Goal: Task Accomplishment & Management: Use online tool/utility

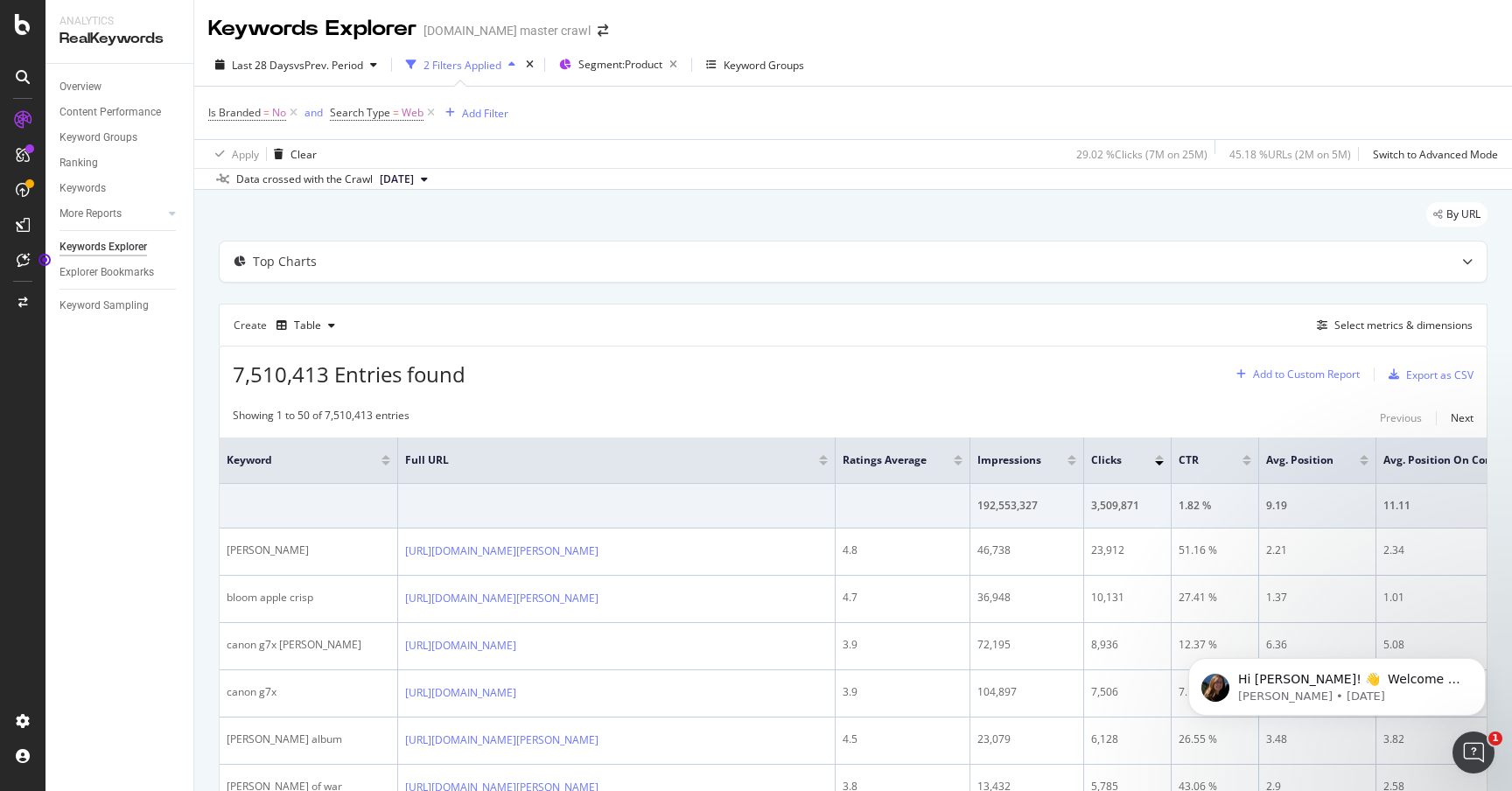
click at [1295, 377] on div "Add to Custom Report" at bounding box center [1307, 375] width 107 height 11
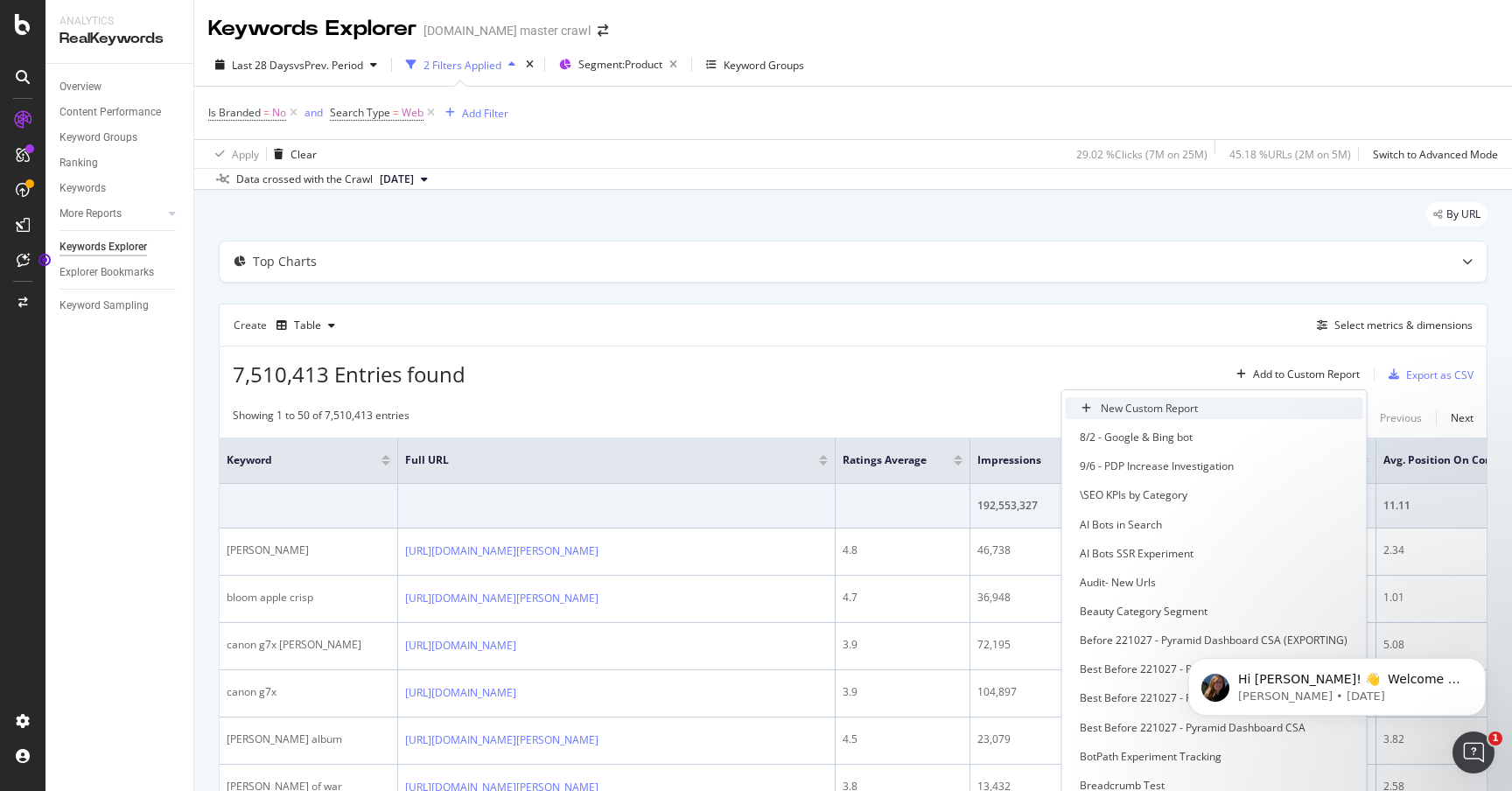
click at [1112, 402] on div "New Custom Report" at bounding box center [1149, 408] width 97 height 15
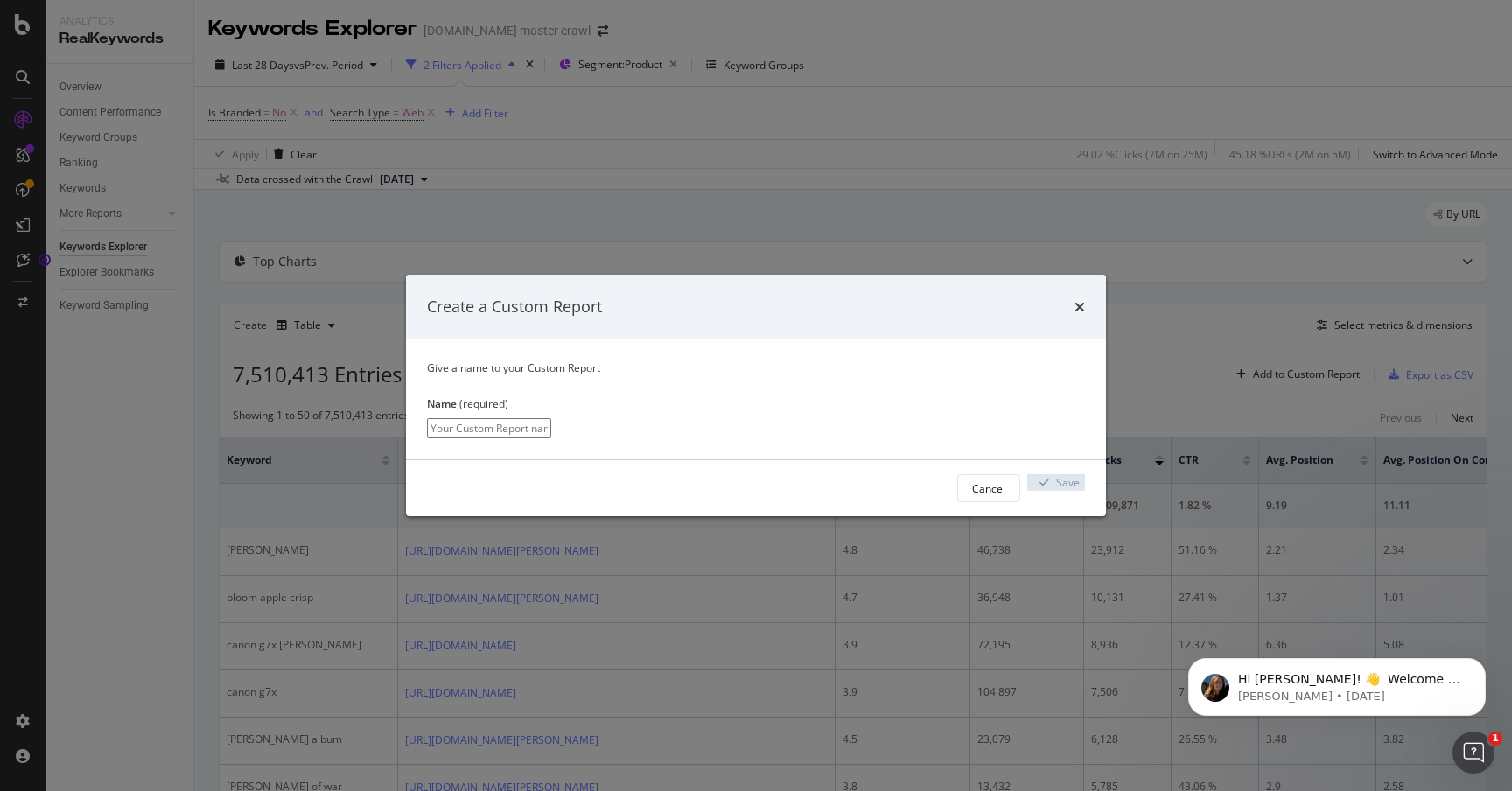
click at [1084, 304] on div "times" at bounding box center [1080, 307] width 11 height 23
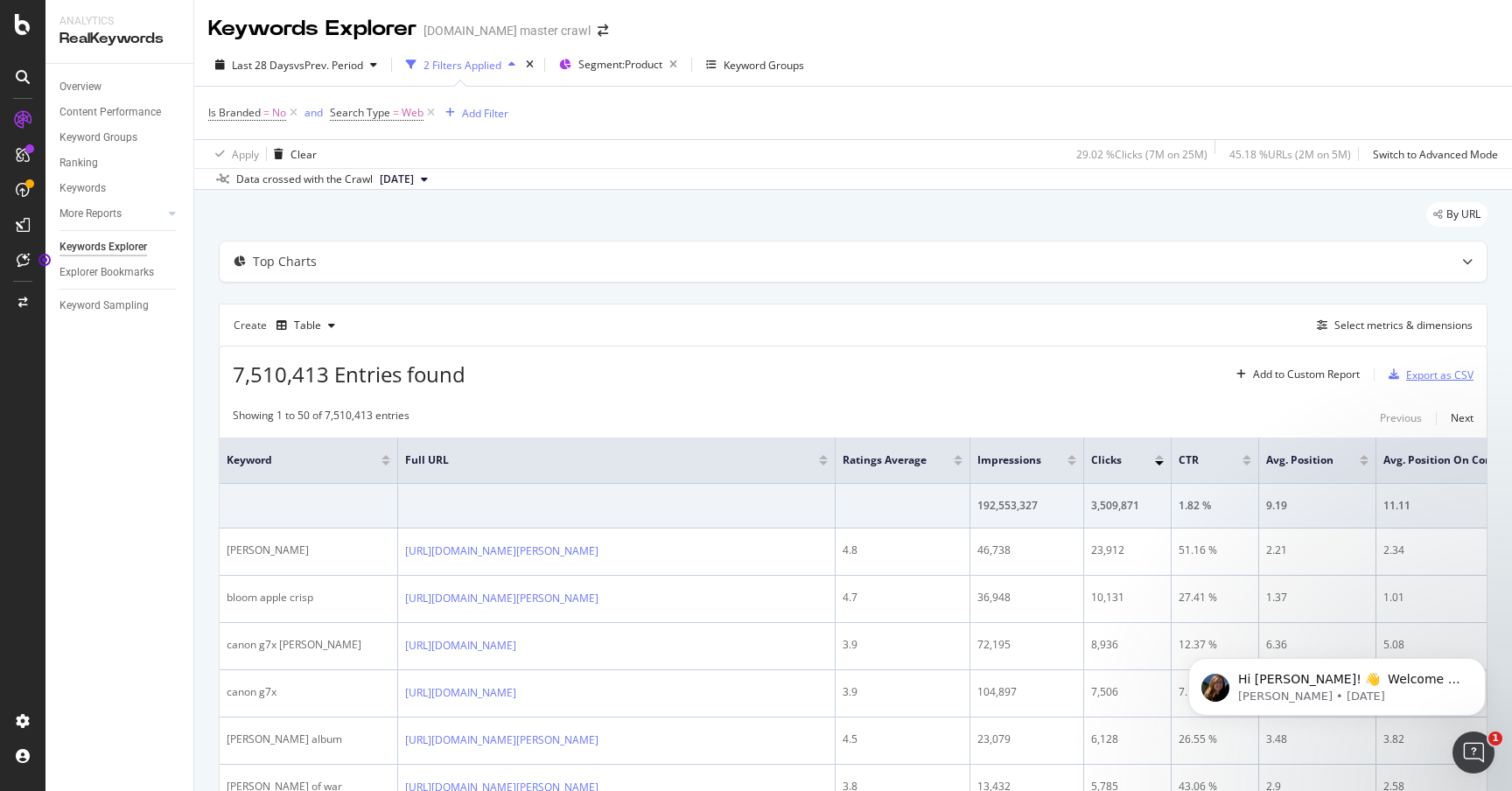
click at [1437, 378] on div "Export as CSV" at bounding box center [1440, 375] width 68 height 15
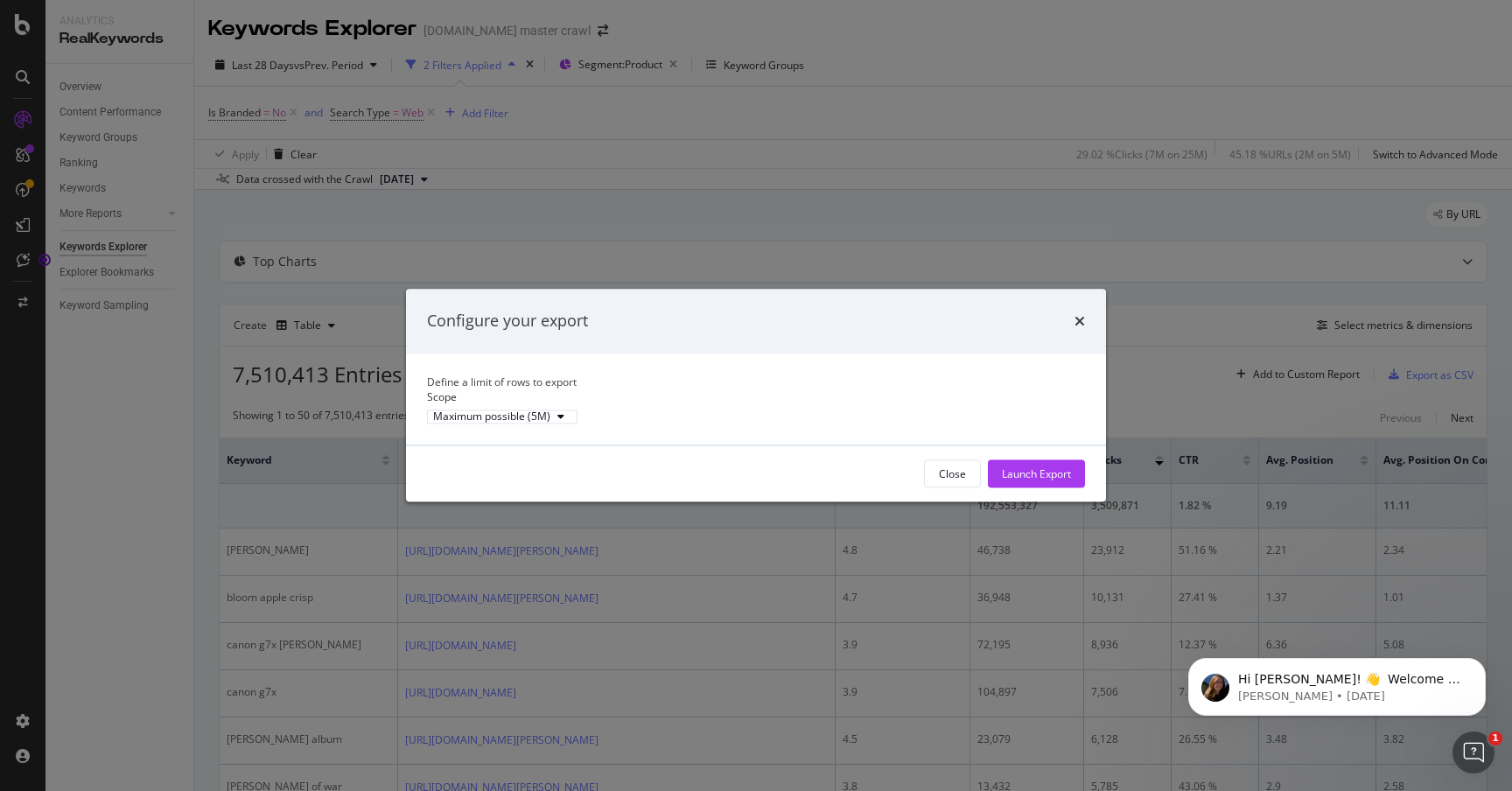
click at [1085, 305] on div "Configure your export" at bounding box center [755, 321] width 700 height 65
click at [1084, 314] on icon "times" at bounding box center [1080, 321] width 11 height 14
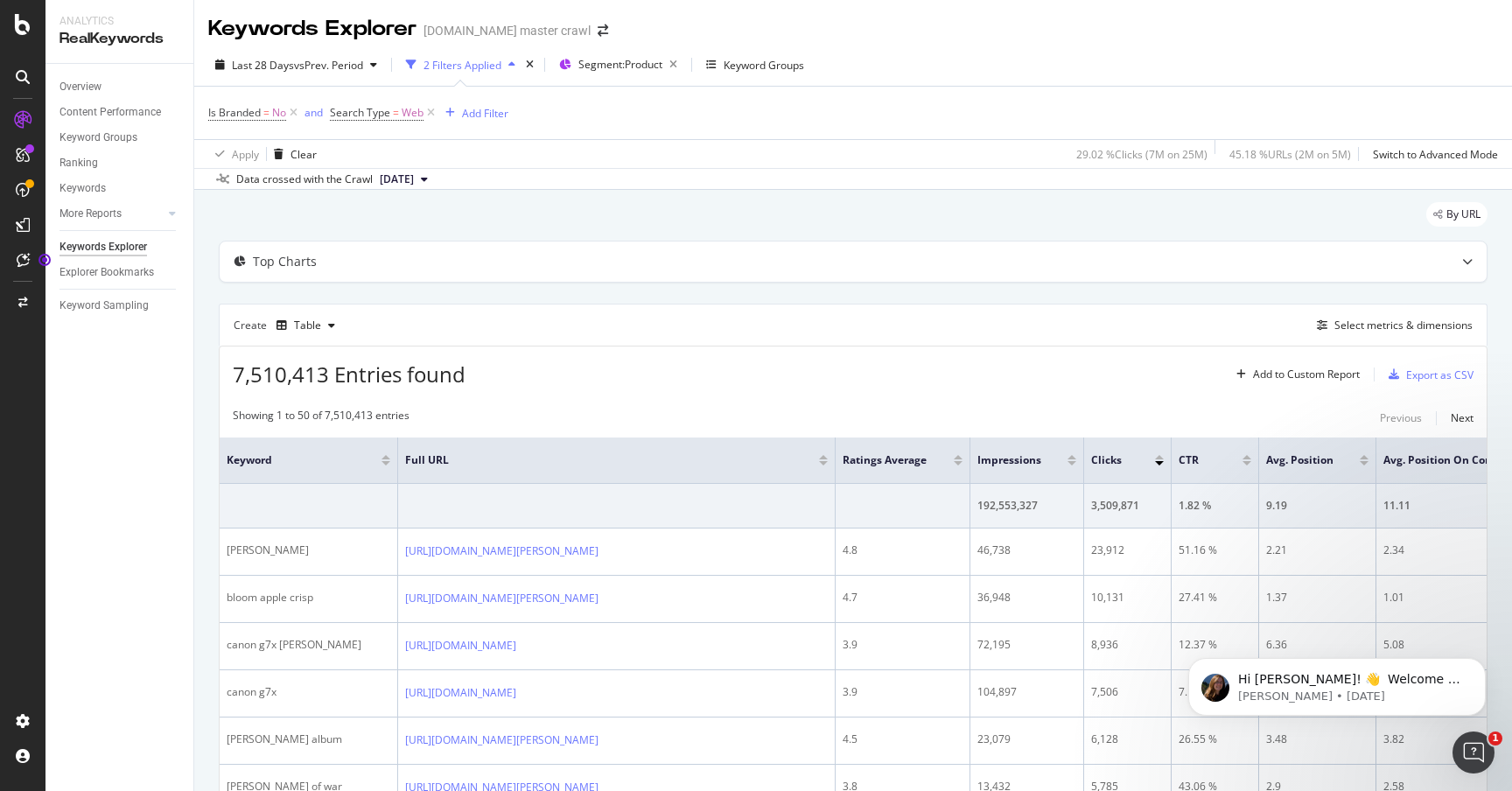
click at [344, 479] on th "Keyword" at bounding box center [308, 460] width 178 height 47
click at [282, 325] on icon "button" at bounding box center [282, 326] width 11 height 11
click at [711, 353] on div "7,510,413 Entries found Add to Custom Report Export as CSV" at bounding box center [853, 368] width 1267 height 43
click at [1432, 378] on div "Export as CSV" at bounding box center [1440, 375] width 68 height 15
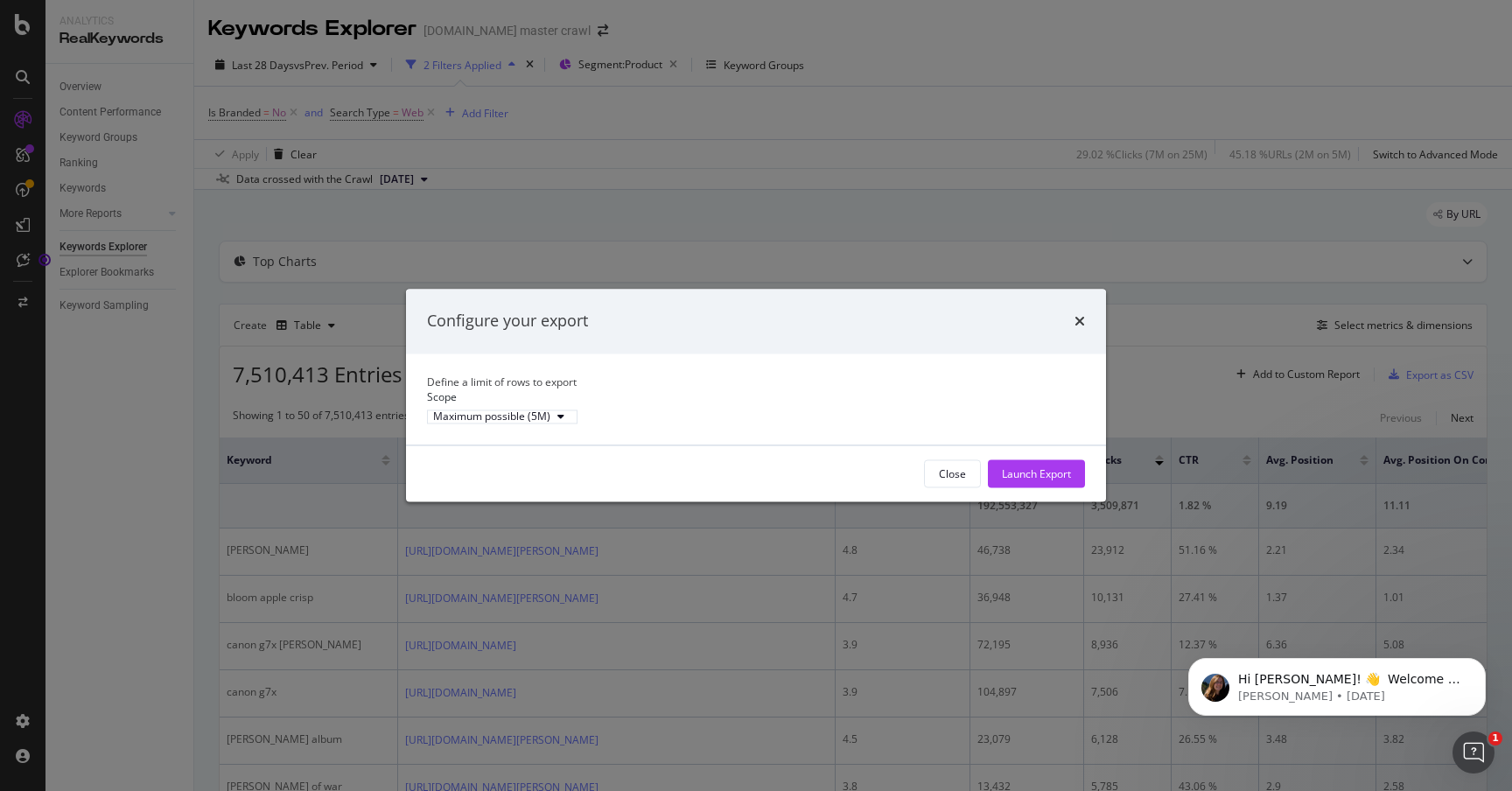
click at [1093, 306] on div "Configure your export" at bounding box center [755, 321] width 700 height 65
click at [1084, 314] on icon "times" at bounding box center [1080, 321] width 11 height 14
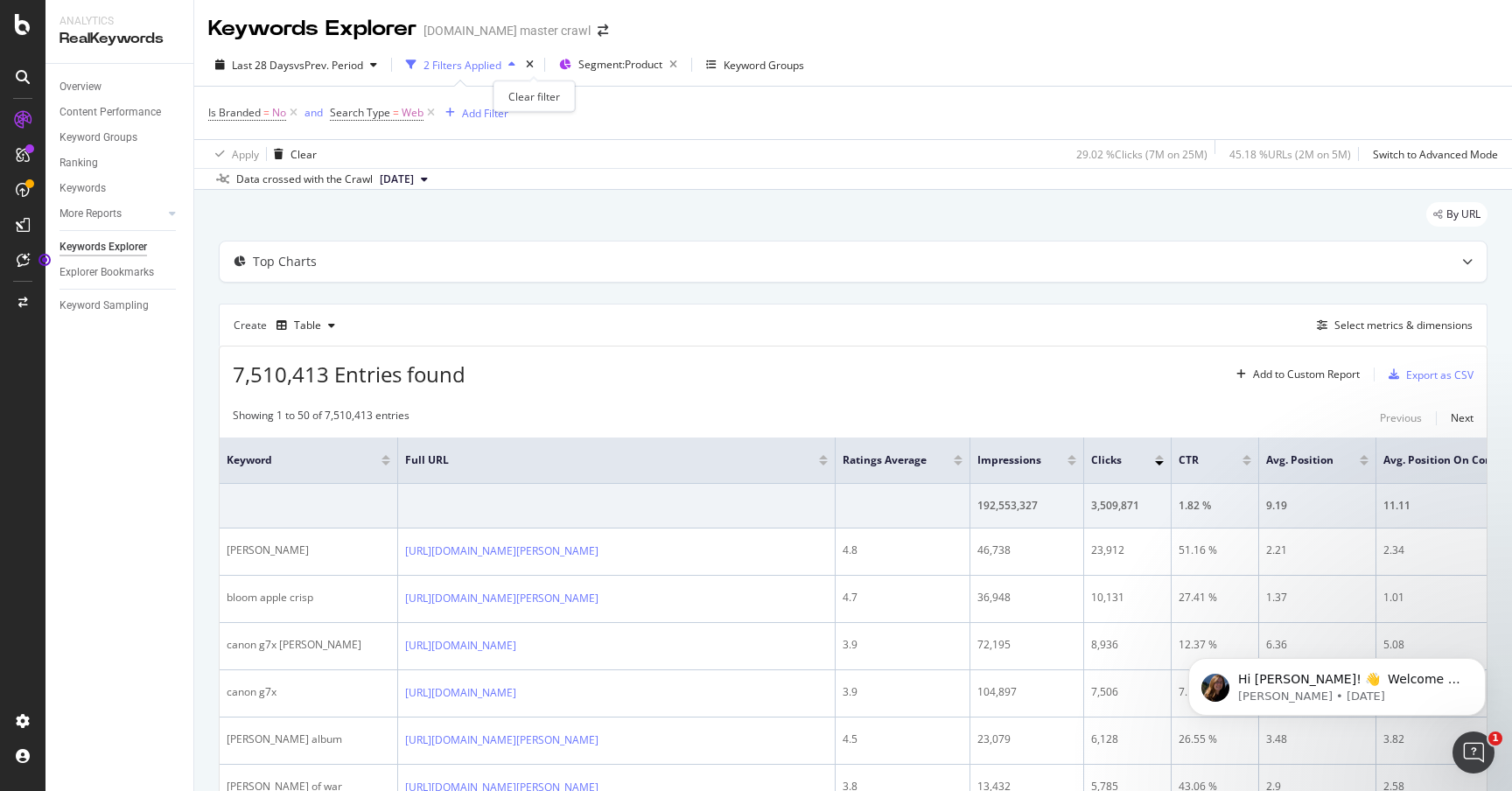
click at [537, 66] on div "times" at bounding box center [529, 65] width 15 height 18
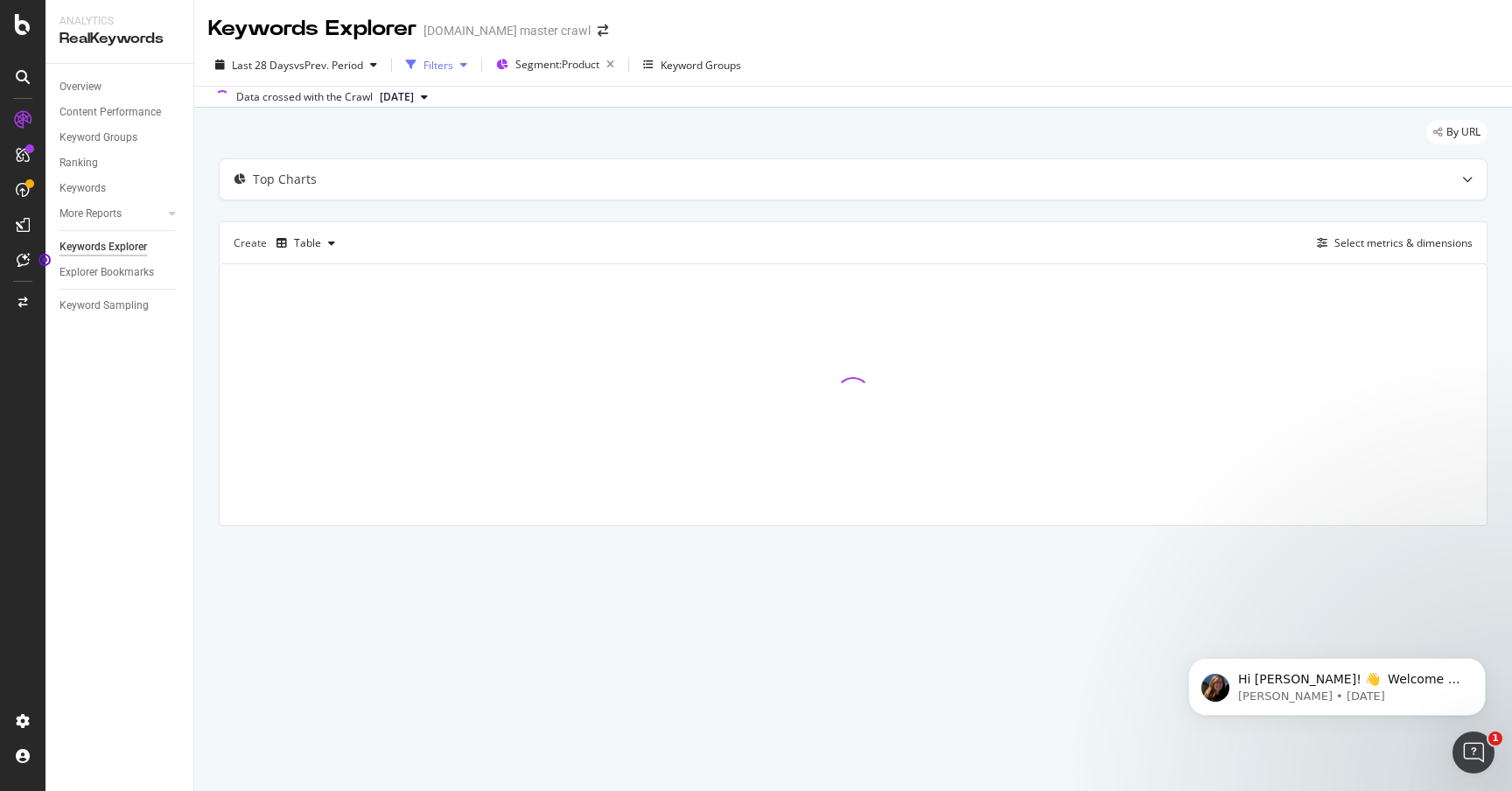
click at [434, 61] on div "Filters" at bounding box center [438, 65] width 30 height 15
click at [129, 251] on div "Keywords Explorer" at bounding box center [104, 249] width 88 height 18
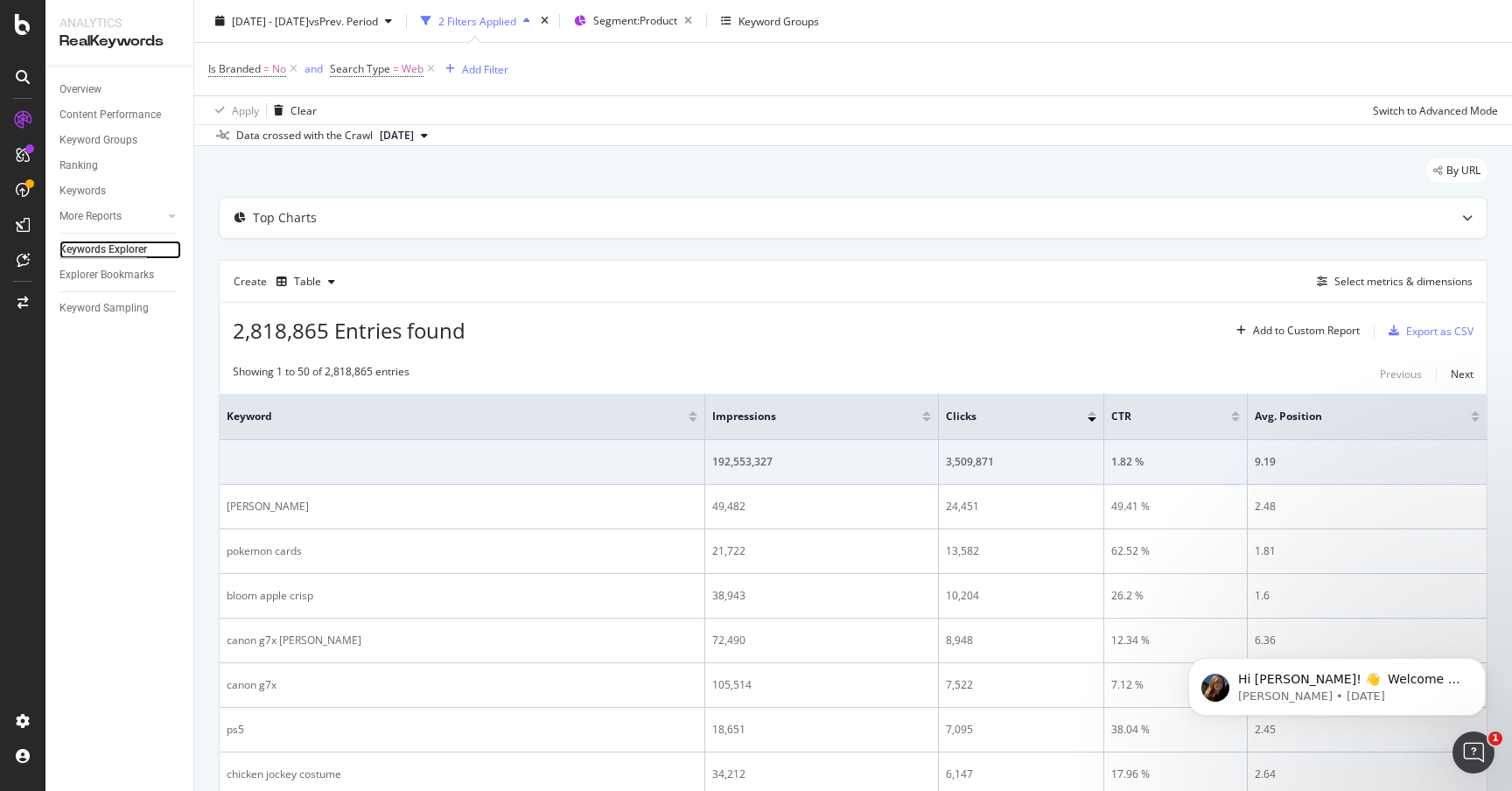
scroll to position [46, 0]
click at [1357, 285] on div "Select metrics & dimensions" at bounding box center [1403, 279] width 138 height 15
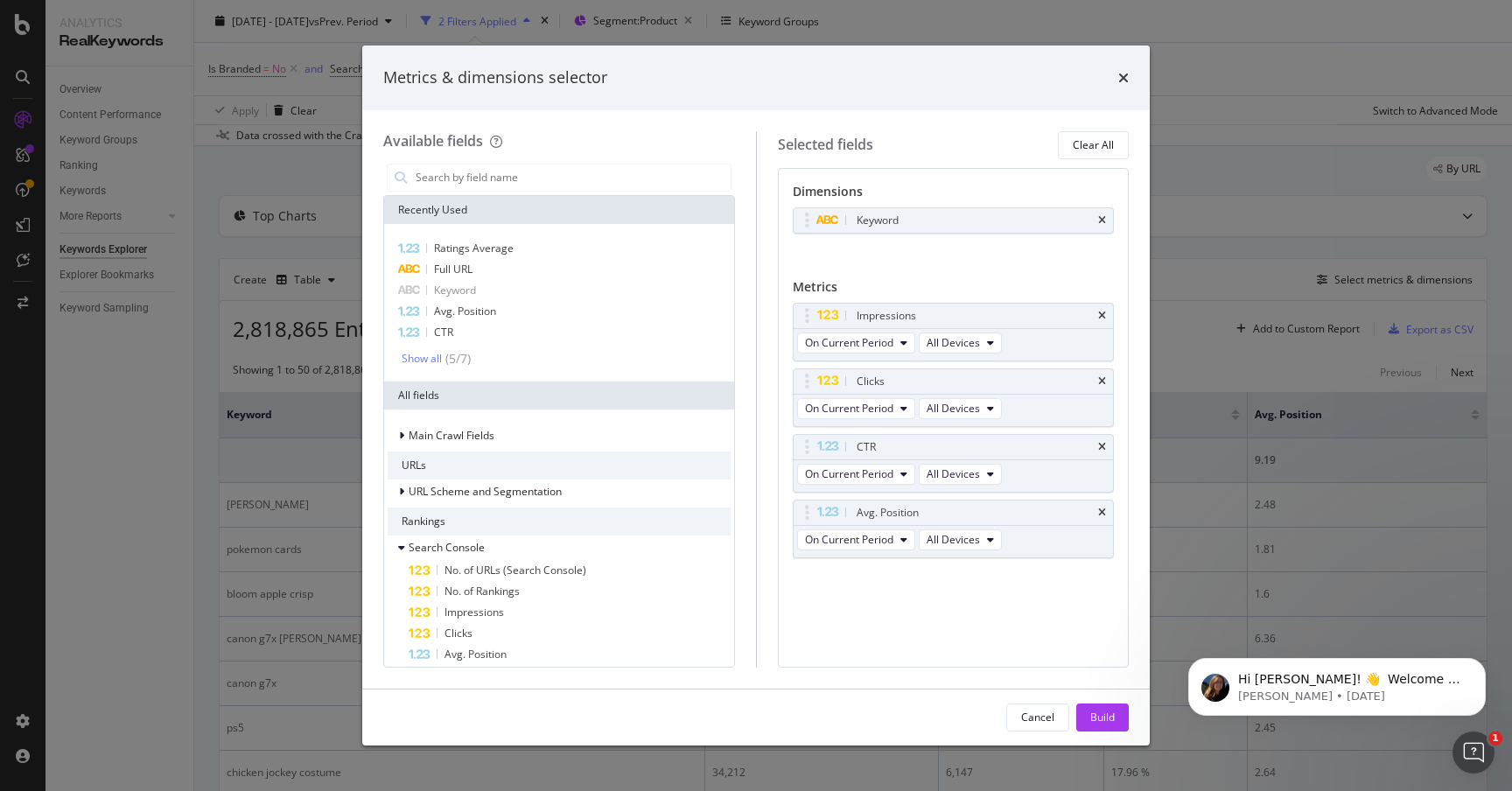
click at [1246, 277] on div "Metrics & dimensions selector Available fields Recently Used Ratings Average Fu…" at bounding box center [756, 395] width 1512 height 791
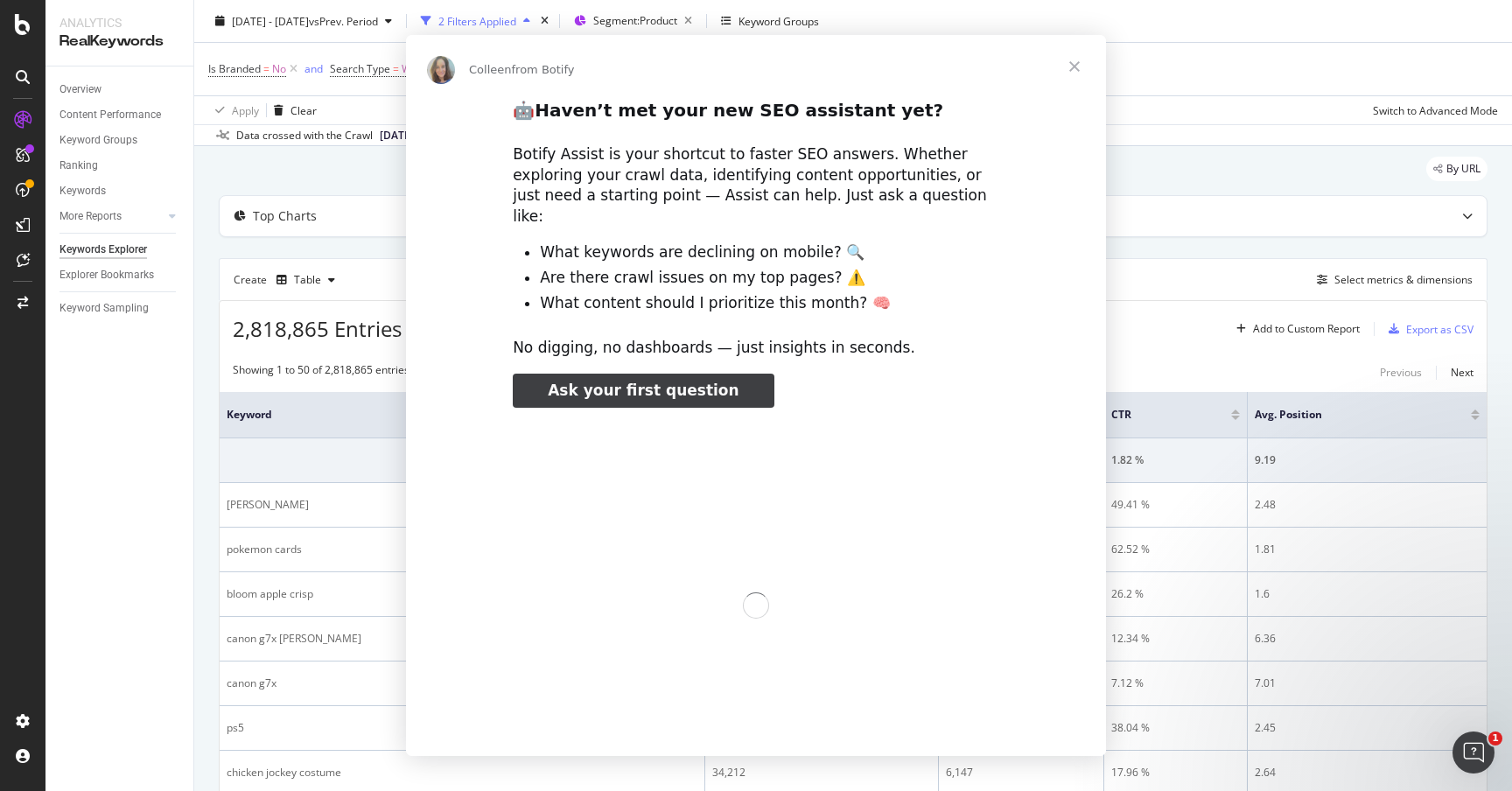
scroll to position [0, 0]
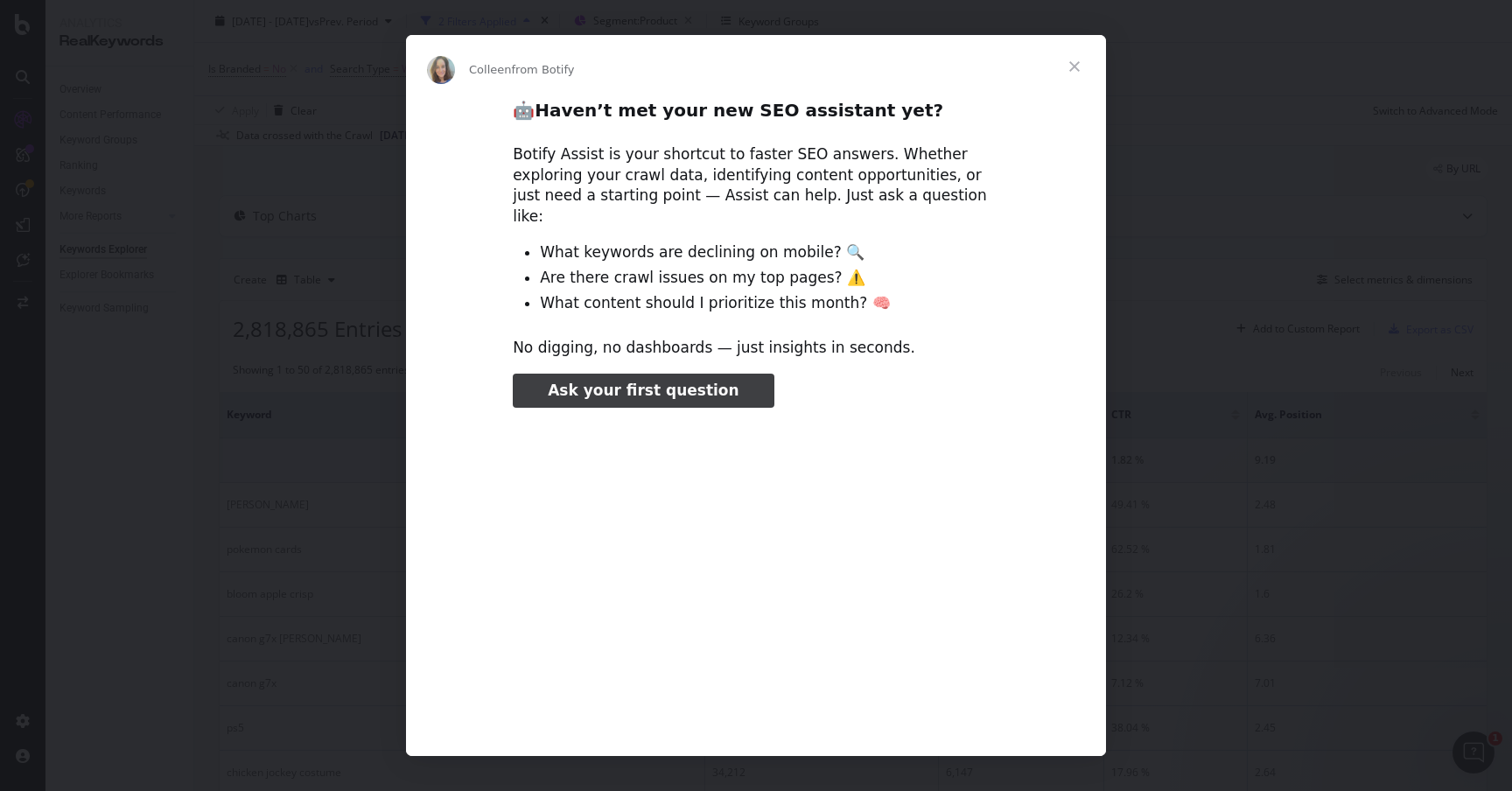
click at [1084, 66] on span "Close" at bounding box center [1075, 67] width 63 height 63
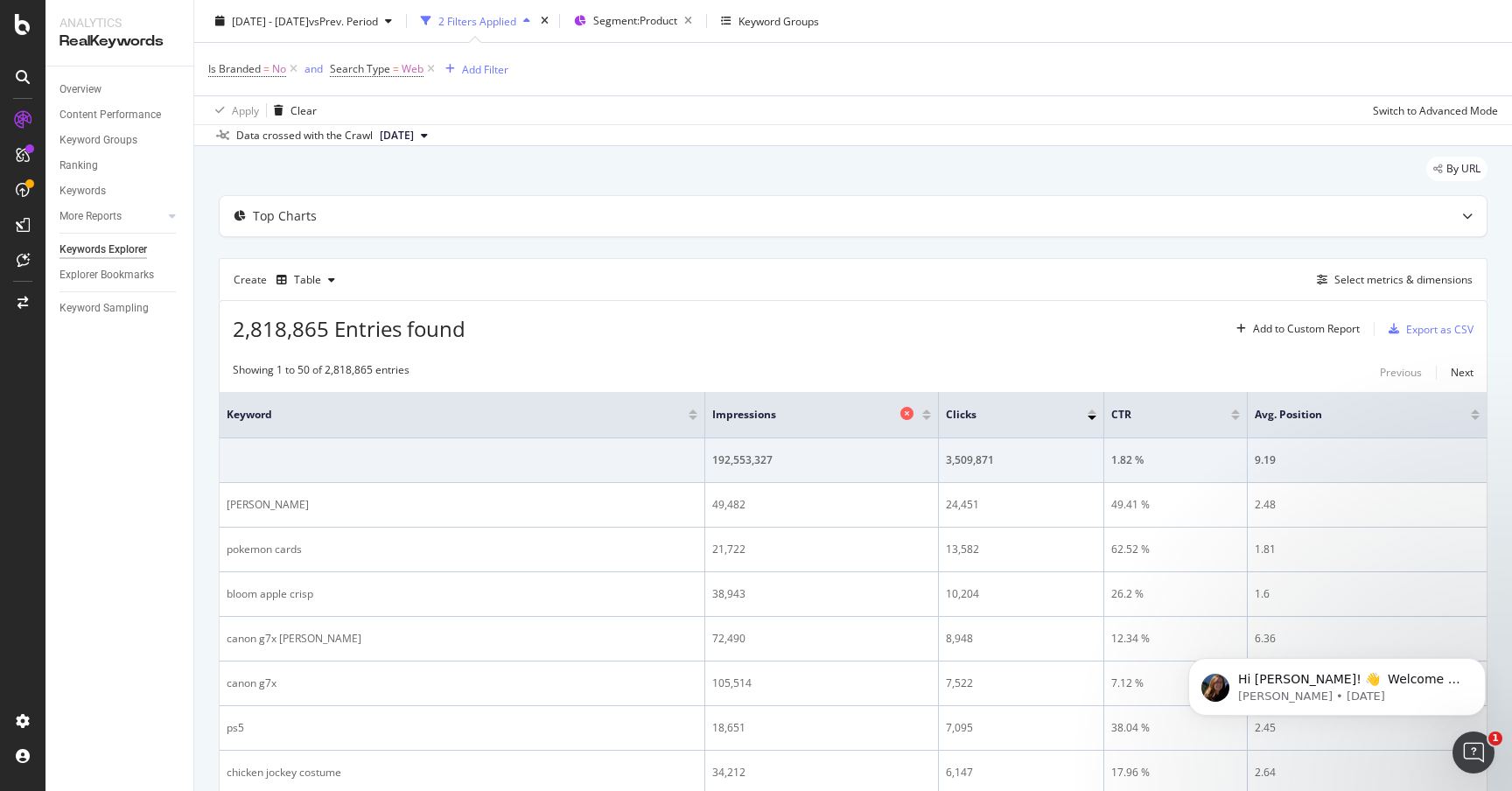
click at [901, 413] on icon at bounding box center [907, 413] width 13 height 13
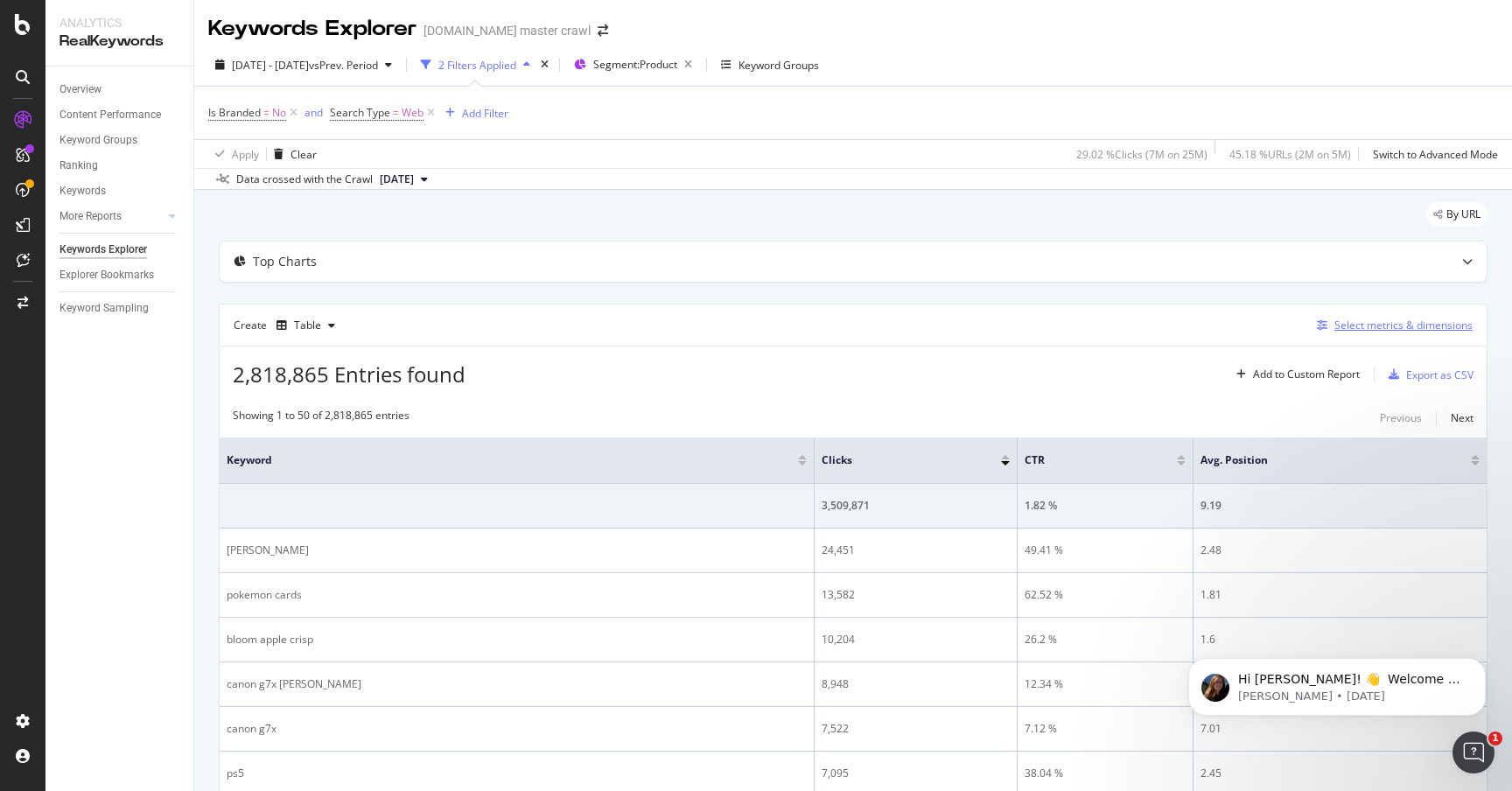
click at [1421, 324] on div "Select metrics & dimensions" at bounding box center [1403, 325] width 138 height 15
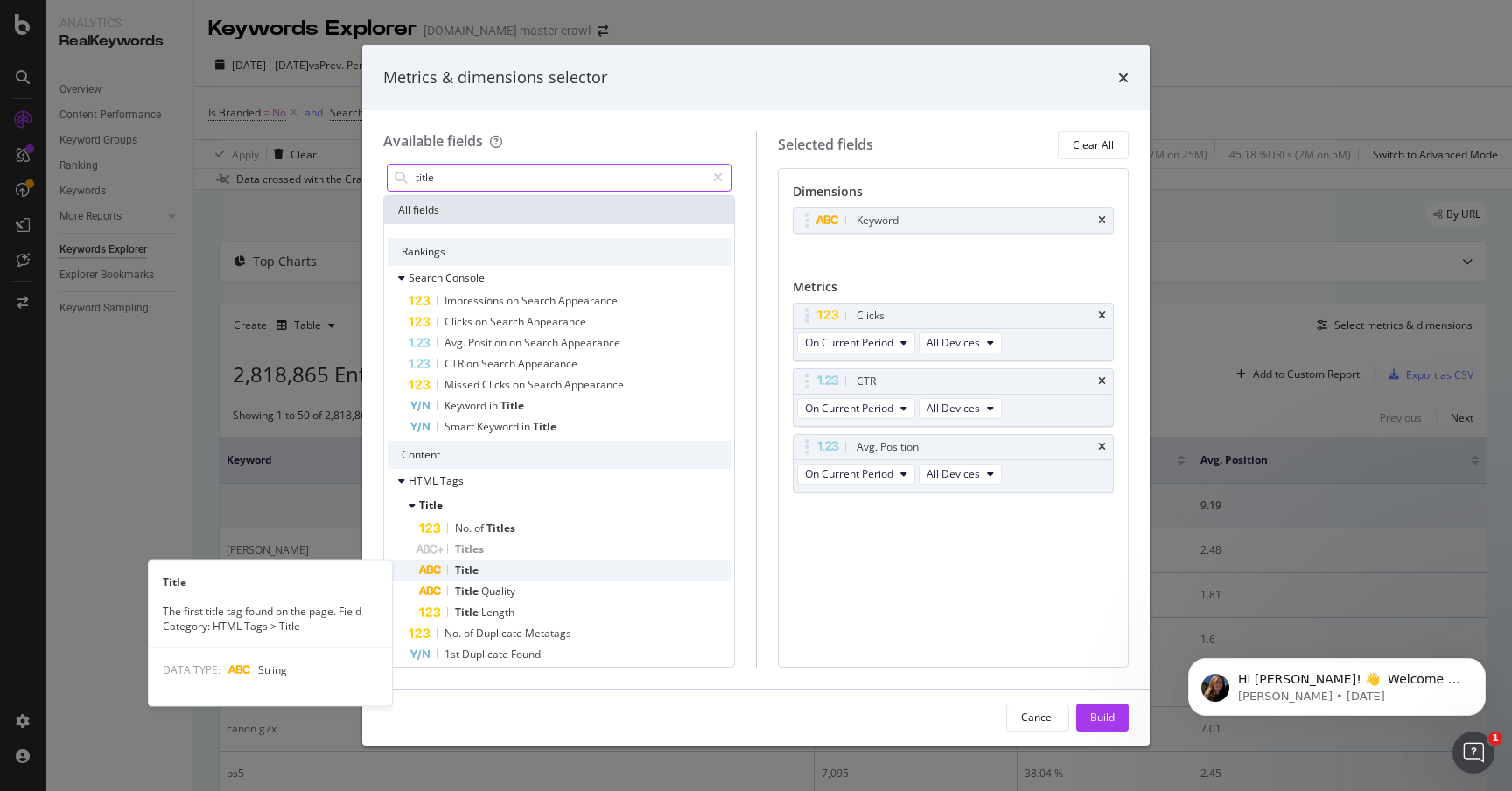
type input "title"
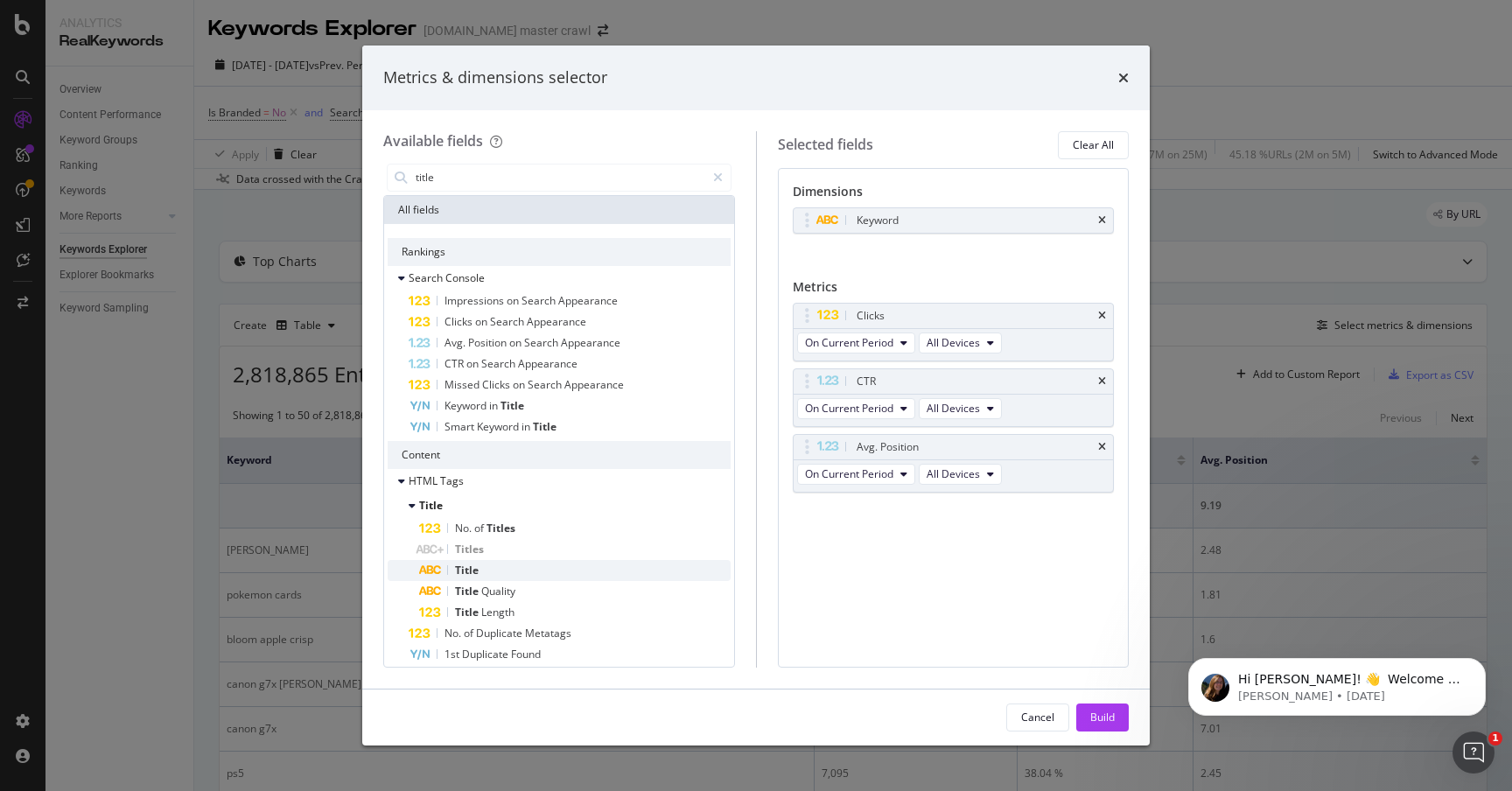
click at [489, 574] on div "Title" at bounding box center [574, 571] width 312 height 21
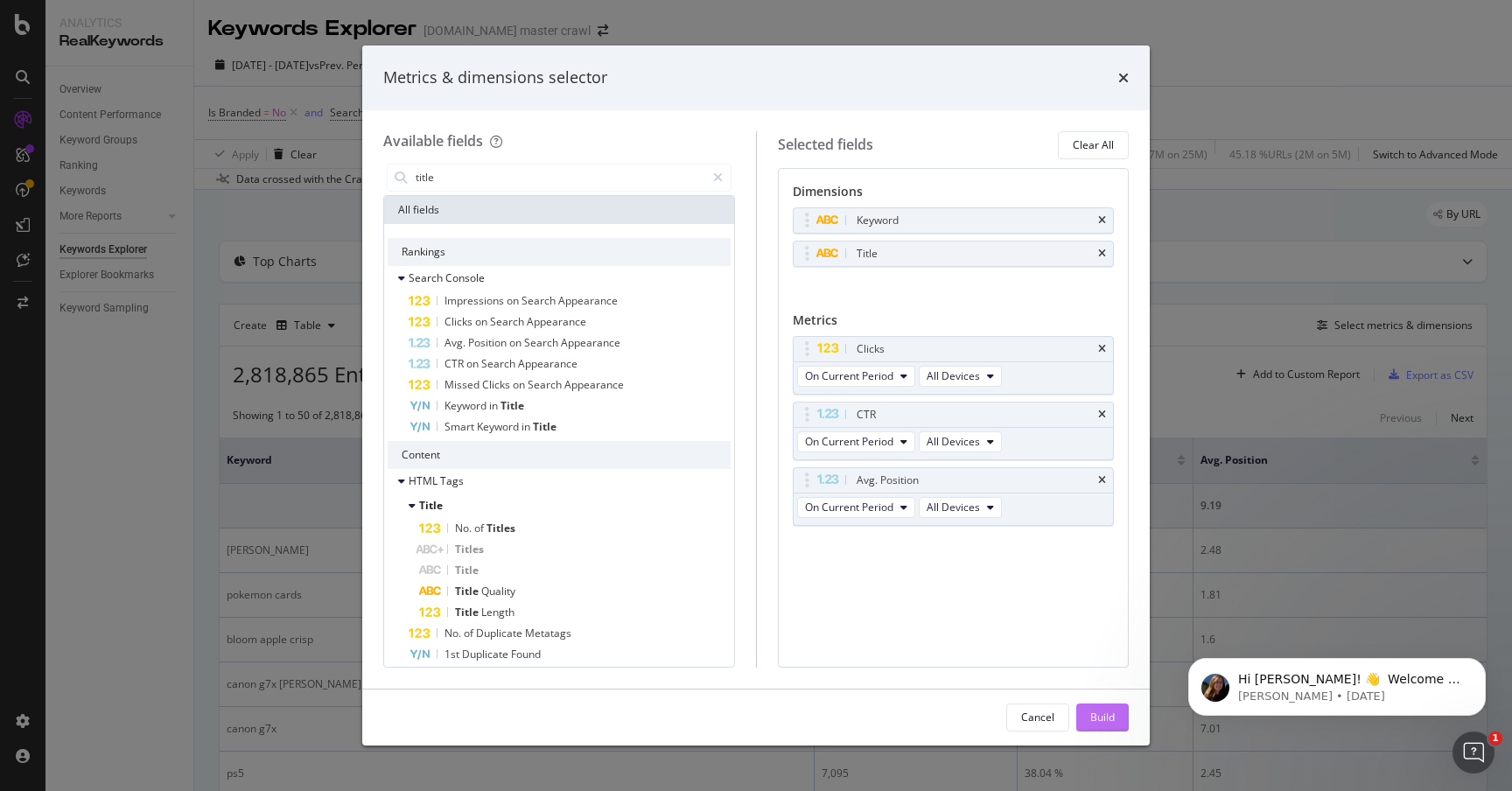
click at [1096, 715] on div "Build" at bounding box center [1103, 716] width 25 height 15
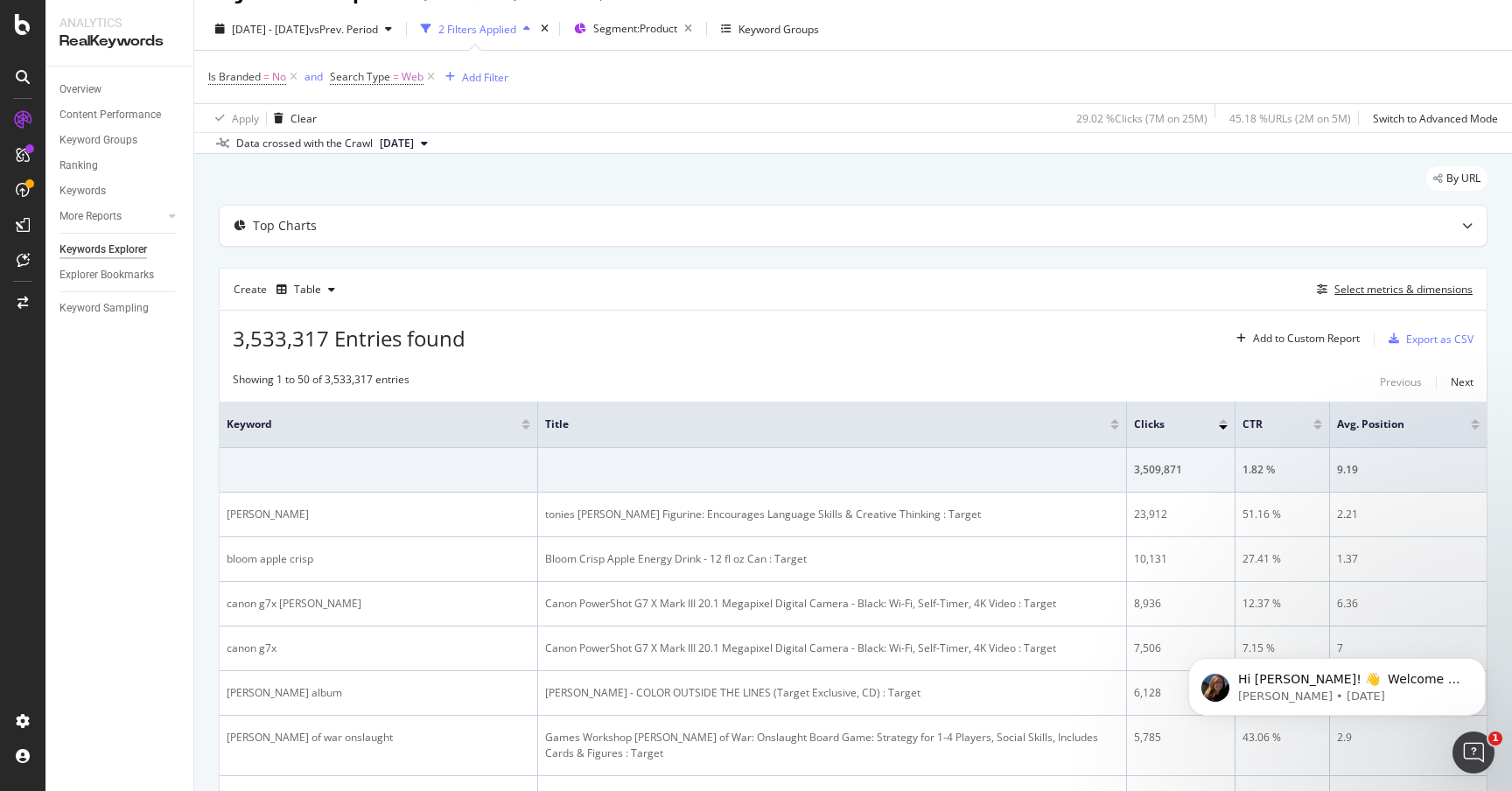
scroll to position [40, 0]
click at [1408, 285] on div "Select metrics & dimensions" at bounding box center [1403, 284] width 138 height 15
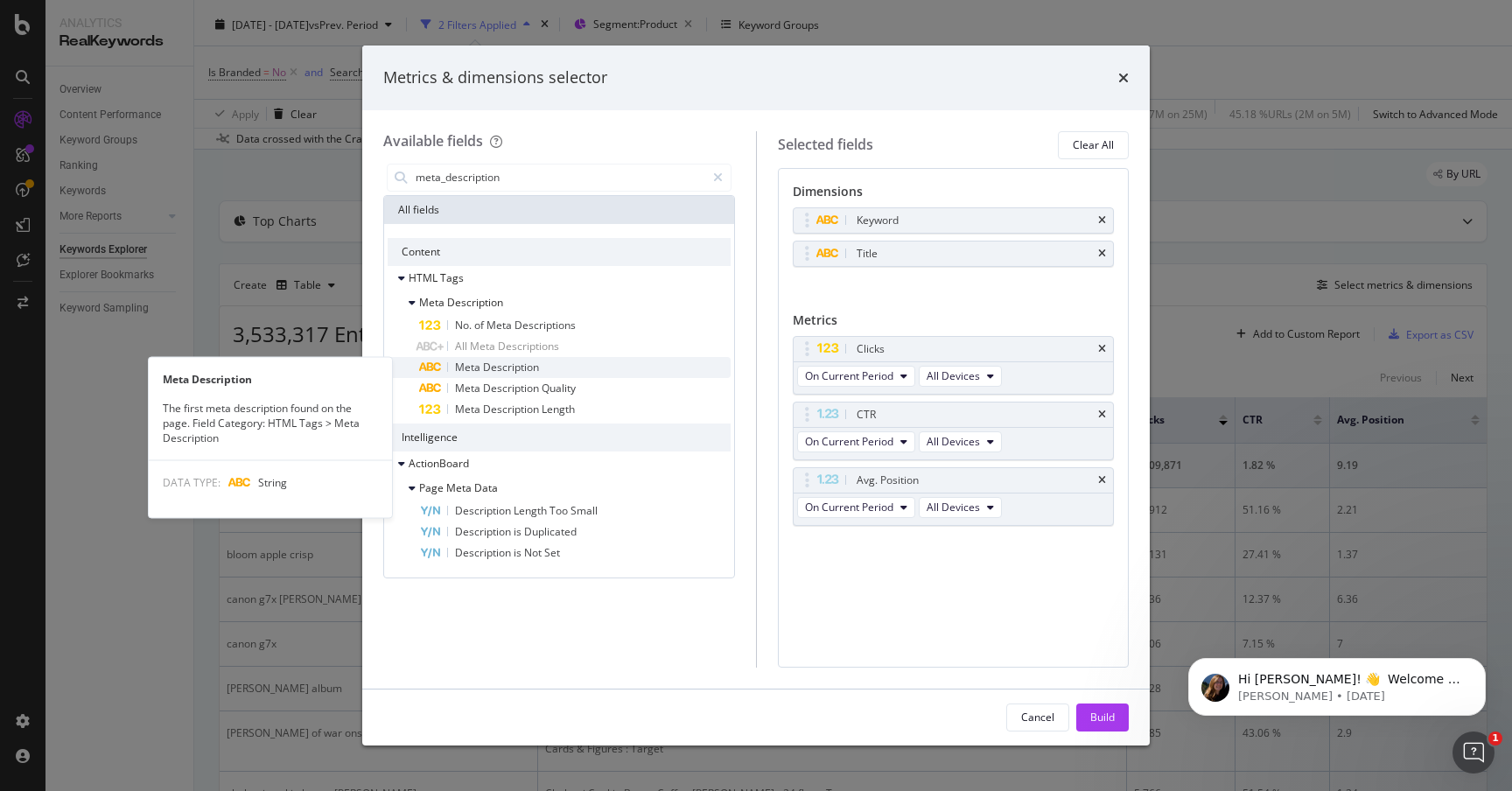
type input "meta_description"
click at [663, 374] on div "Meta Description" at bounding box center [574, 368] width 312 height 21
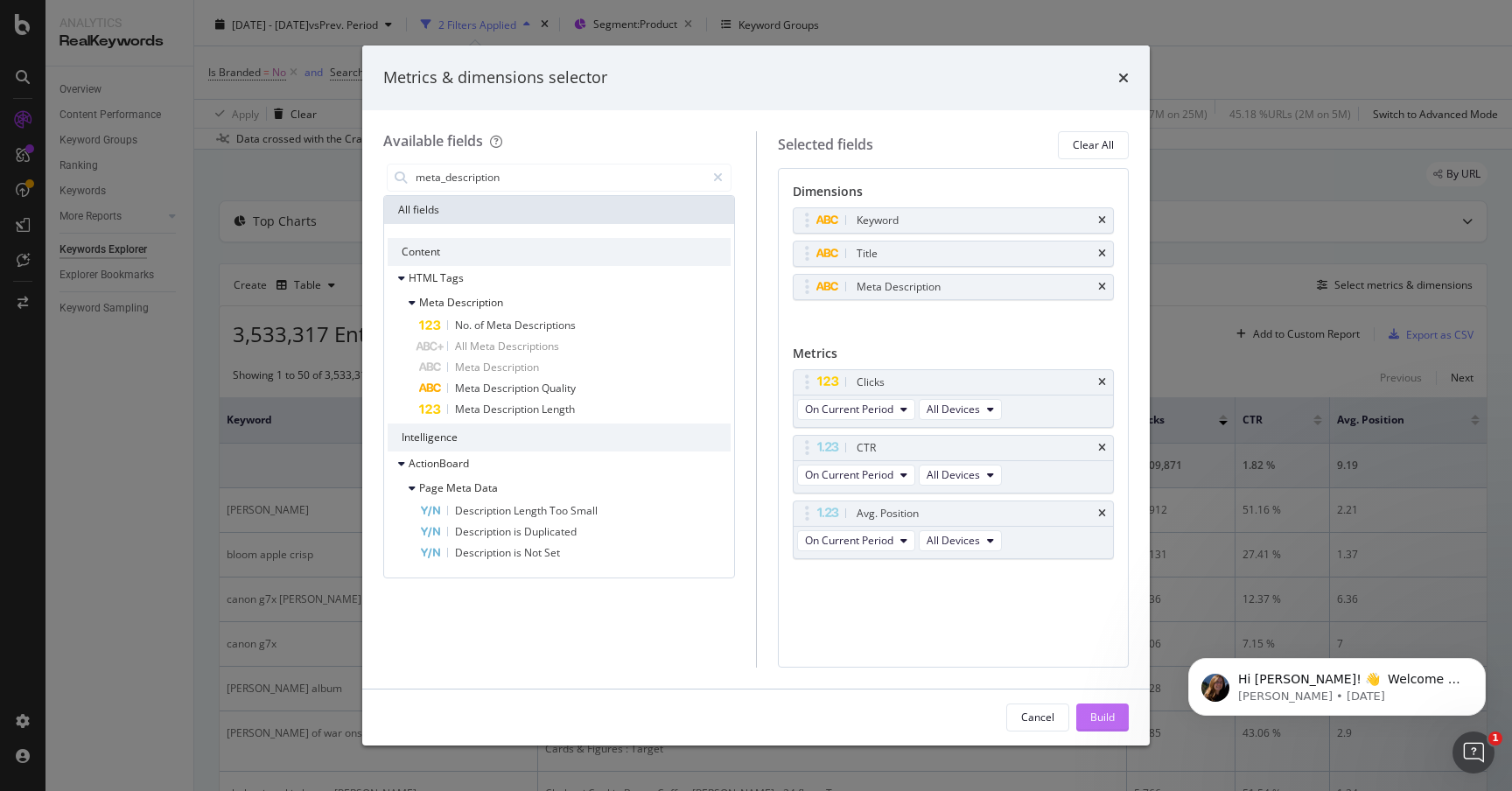
click at [1104, 728] on div "Build" at bounding box center [1103, 717] width 25 height 26
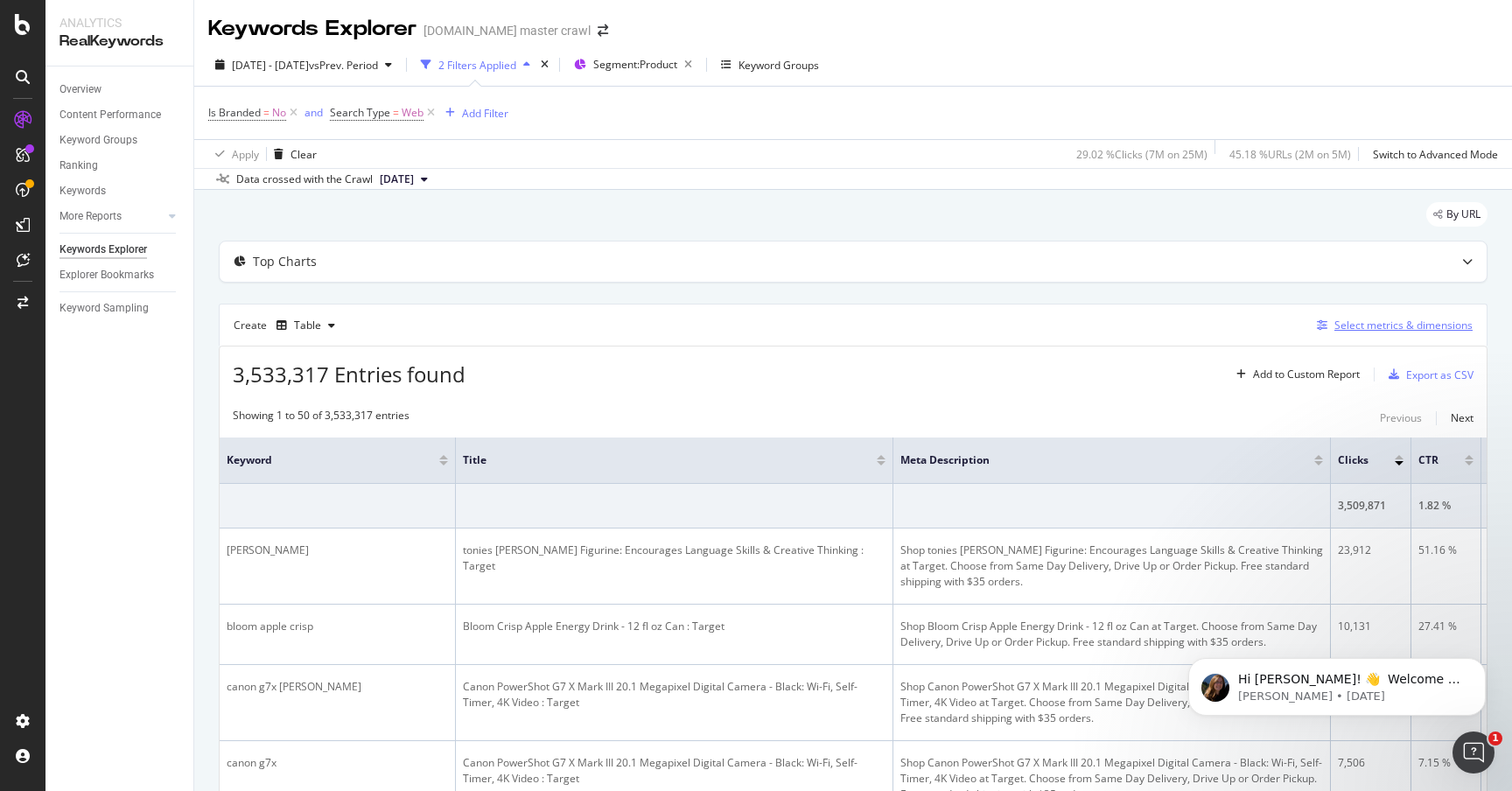
click at [1376, 326] on div "Select metrics & dimensions" at bounding box center [1403, 325] width 138 height 15
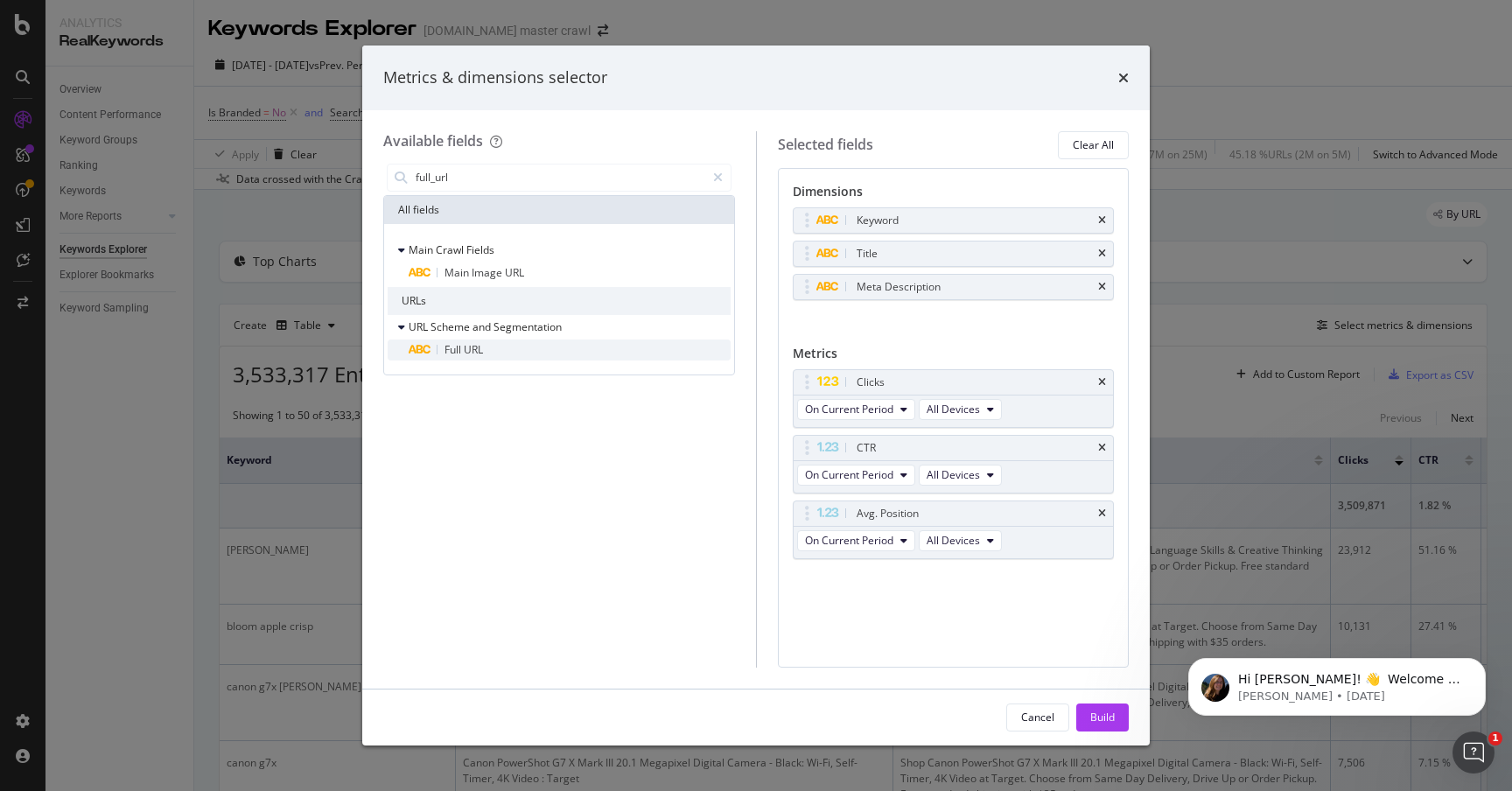
type input "full_url"
click at [485, 355] on div "Full URL" at bounding box center [569, 350] width 322 height 21
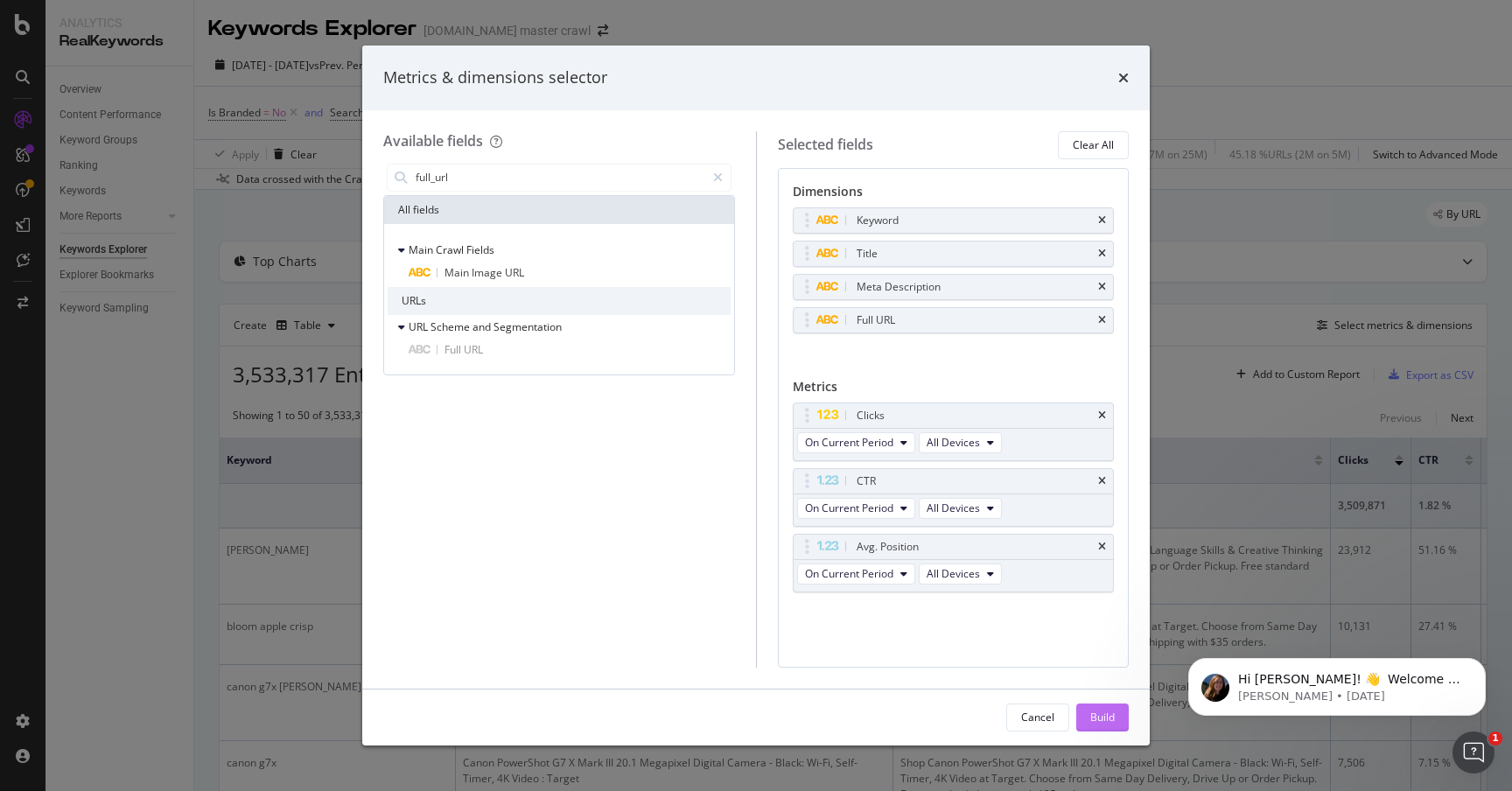
click at [1121, 717] on button "Build" at bounding box center [1103, 717] width 53 height 28
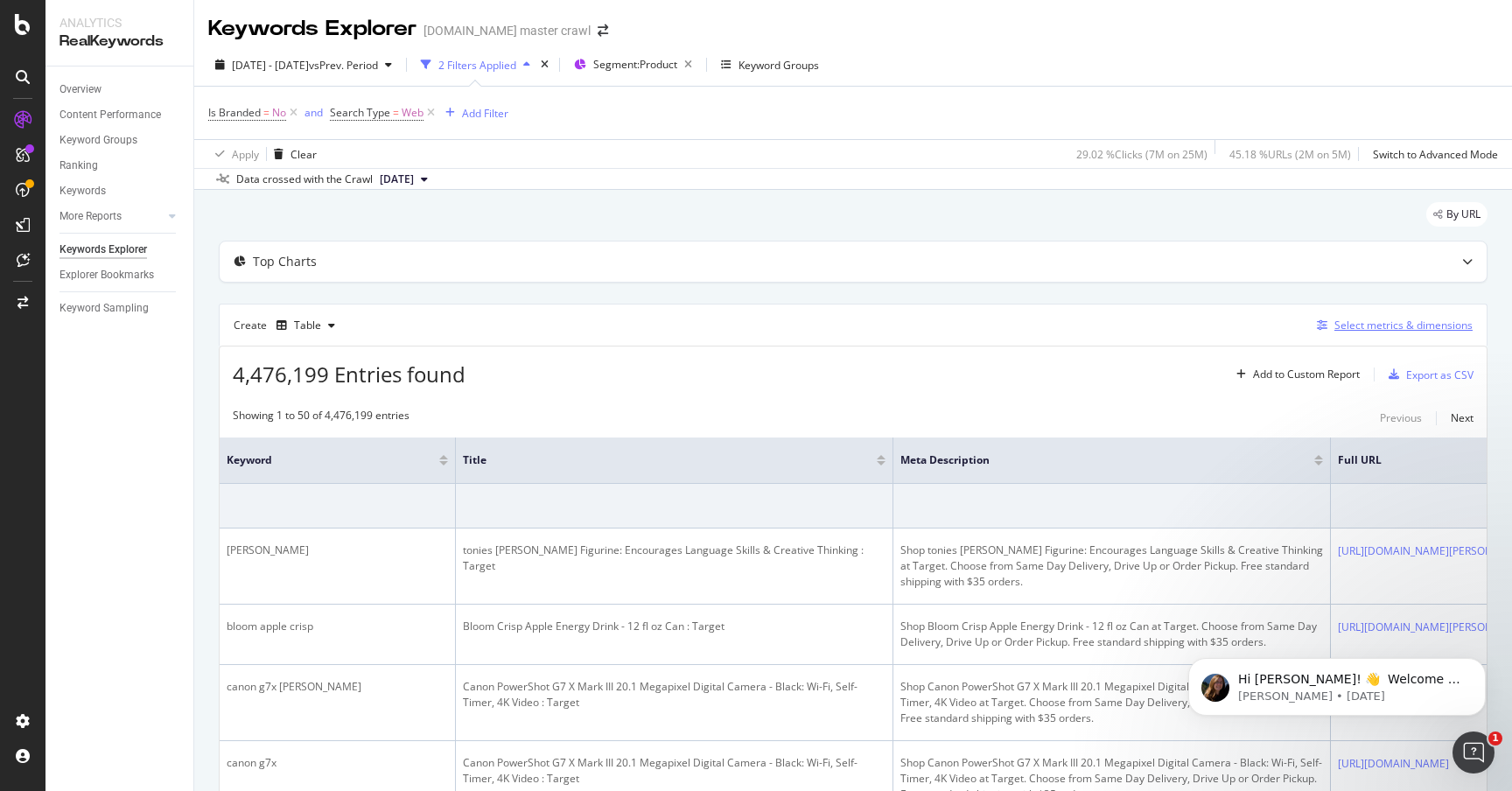
click at [1364, 325] on div "Select metrics & dimensions" at bounding box center [1403, 325] width 138 height 15
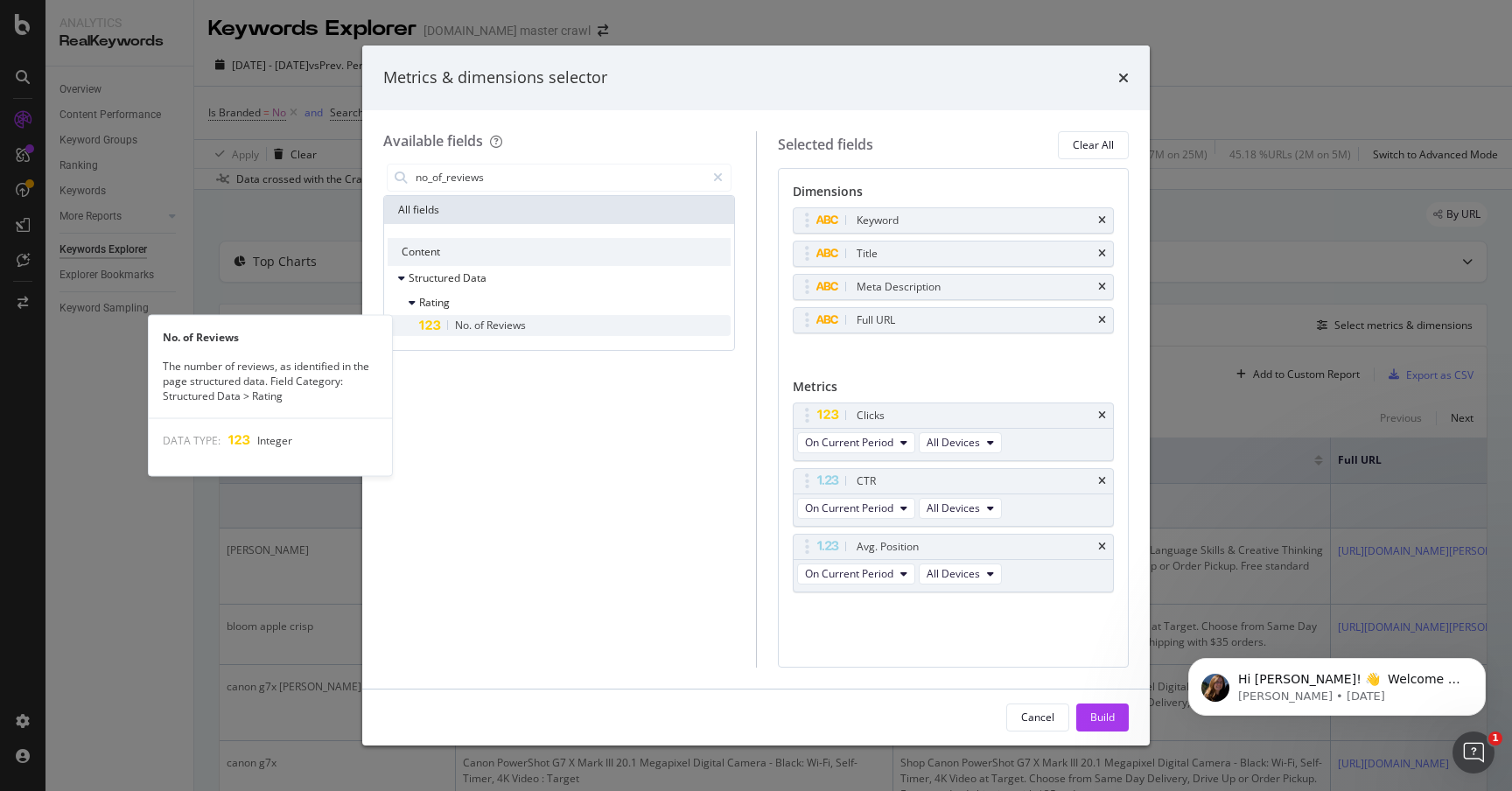
type input "no_of_reviews"
click at [703, 334] on div "No. of Reviews" at bounding box center [574, 326] width 312 height 21
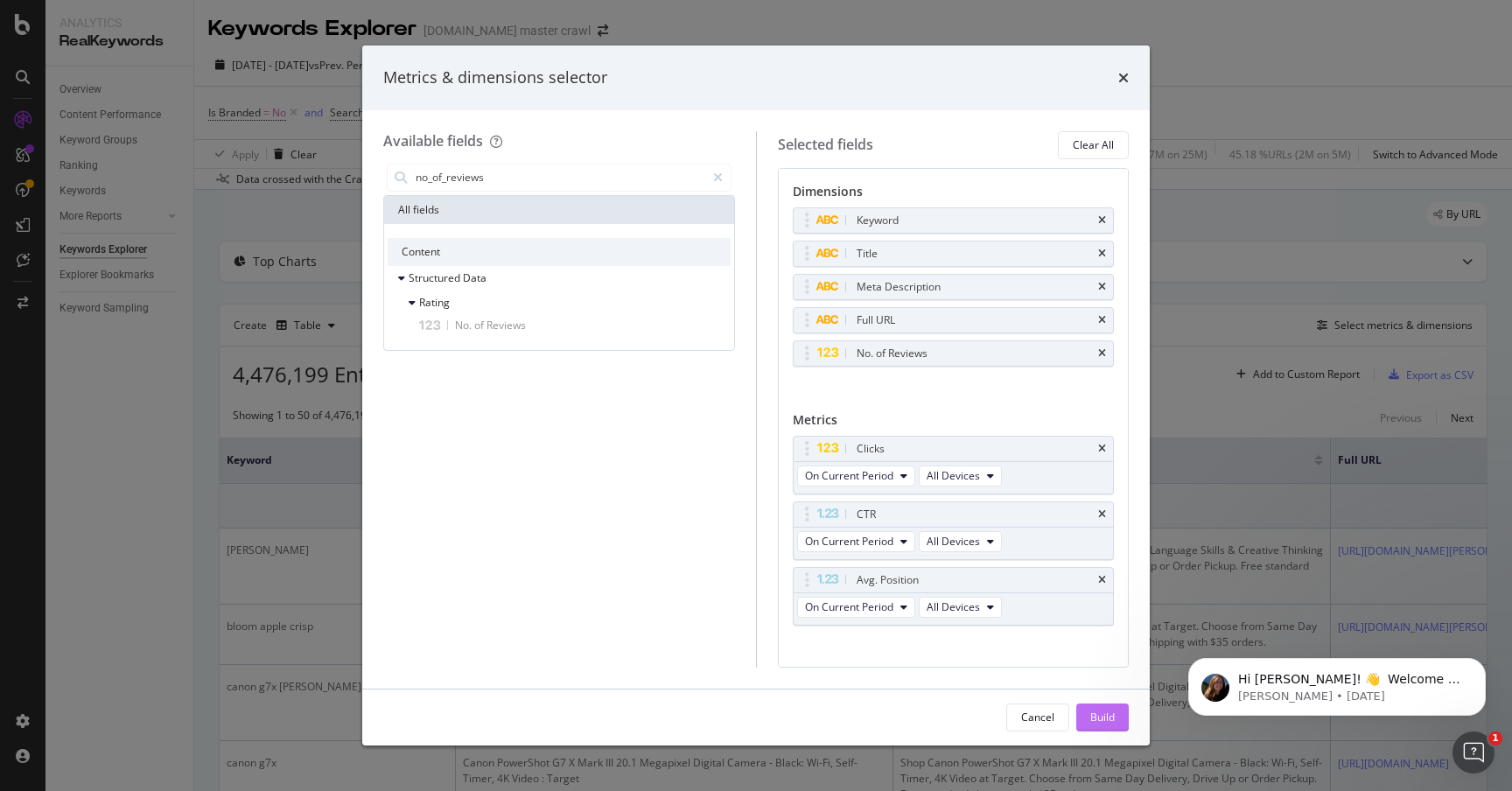
click at [1112, 723] on div "Build" at bounding box center [1103, 716] width 25 height 15
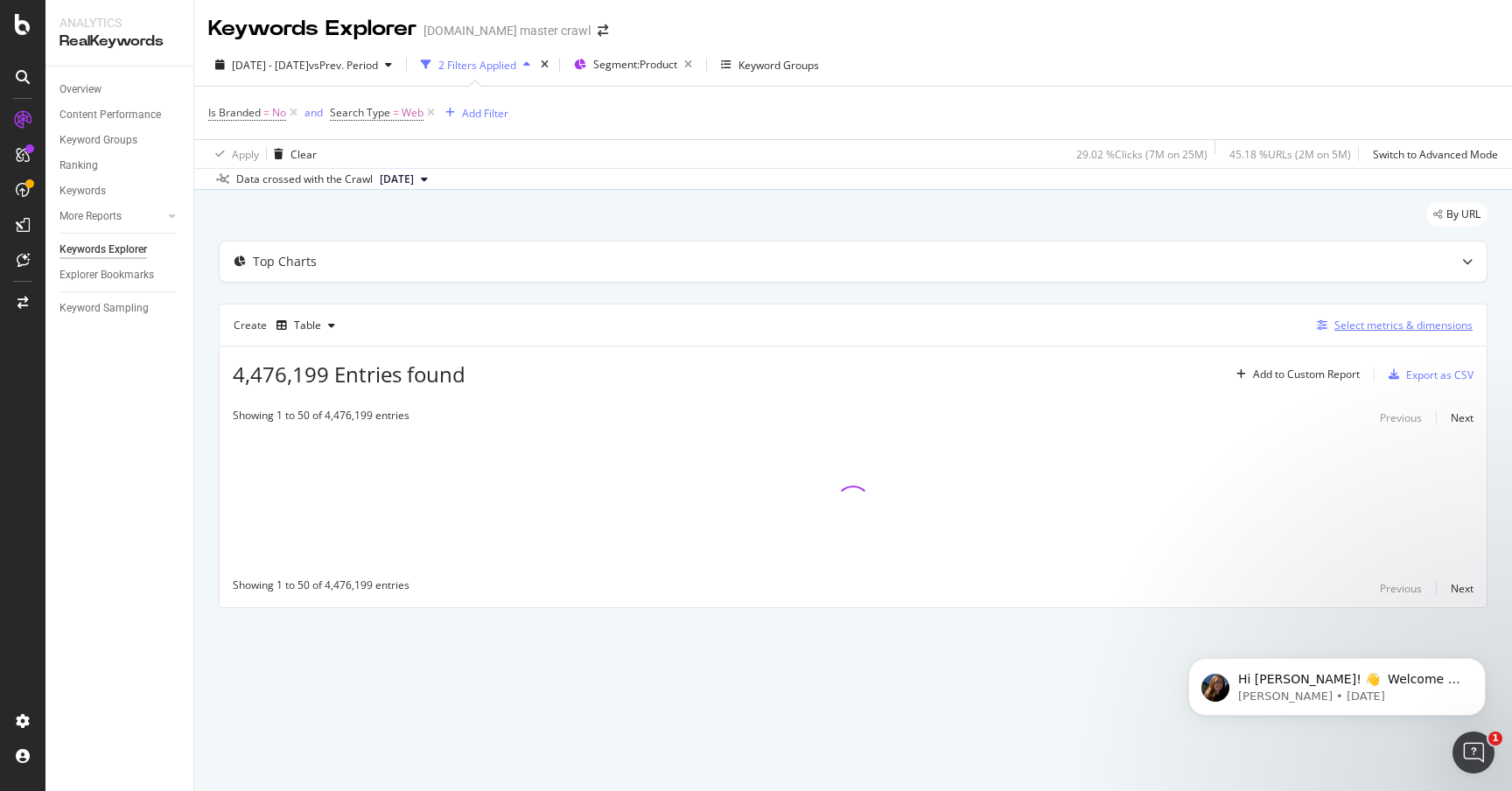
click at [1408, 326] on div "Select metrics & dimensions" at bounding box center [1403, 325] width 138 height 15
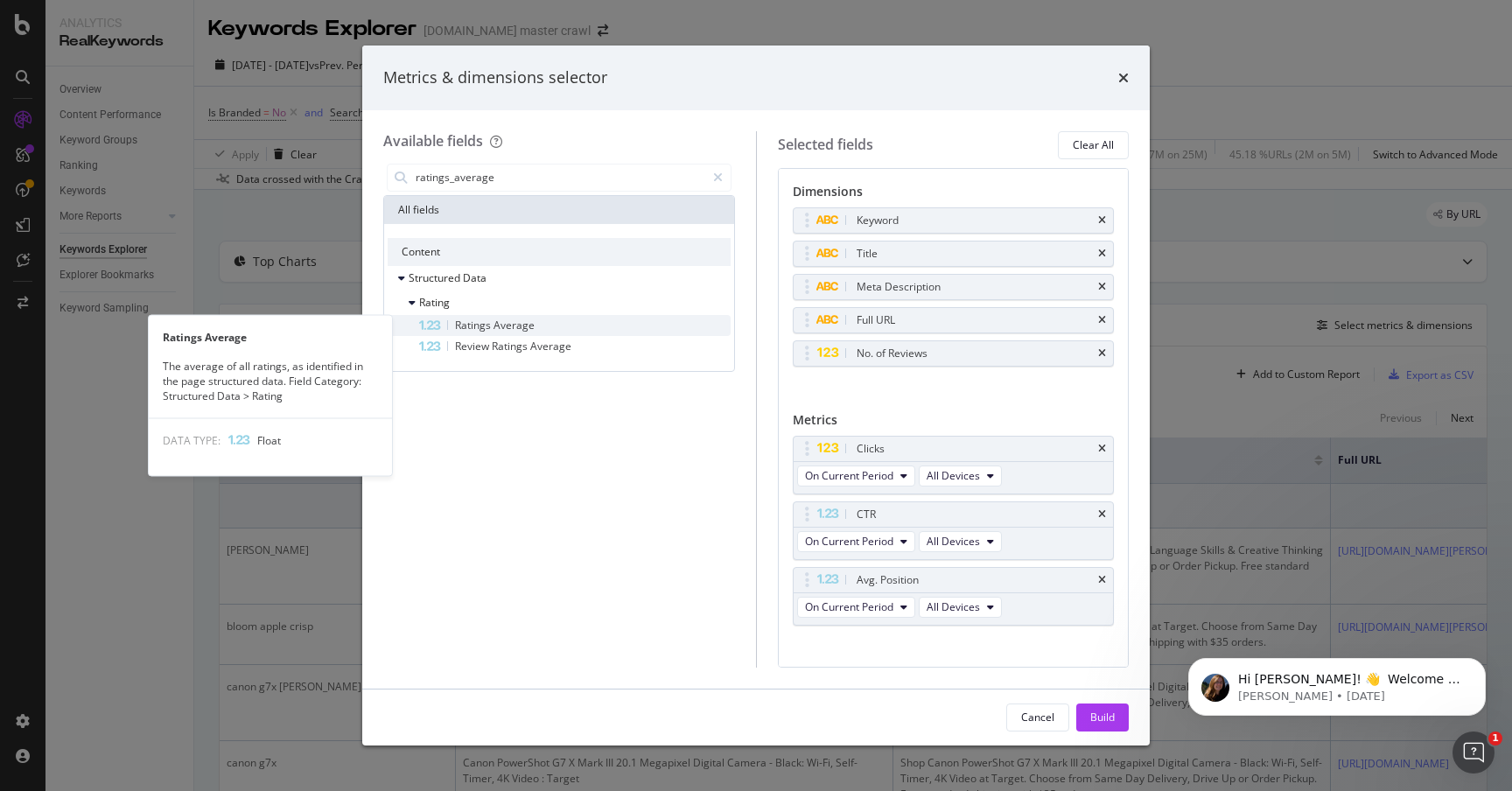
type input "ratings_average"
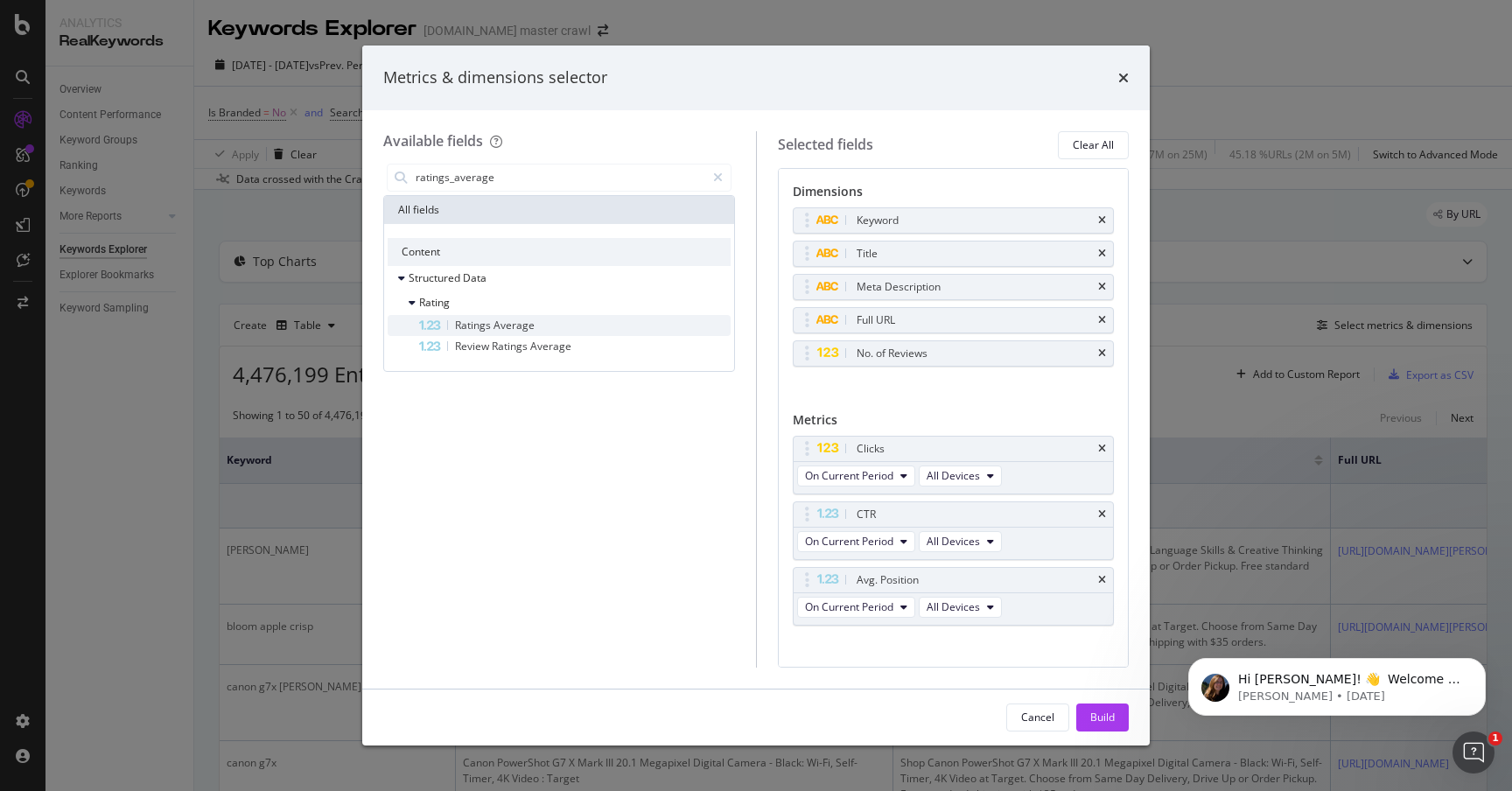
click at [518, 327] on span "Average" at bounding box center [514, 325] width 41 height 15
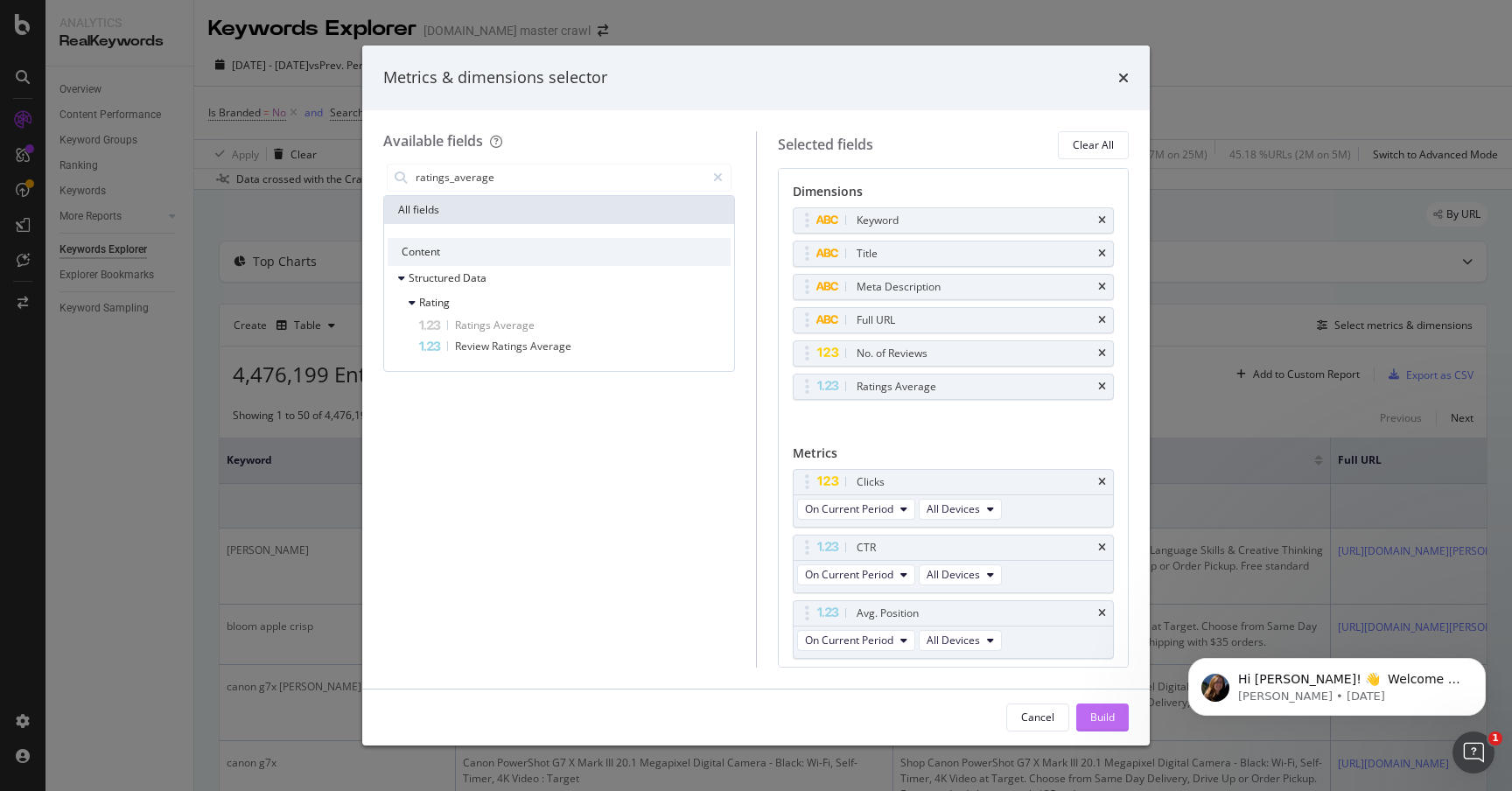
click at [1105, 719] on div "Build" at bounding box center [1103, 716] width 25 height 15
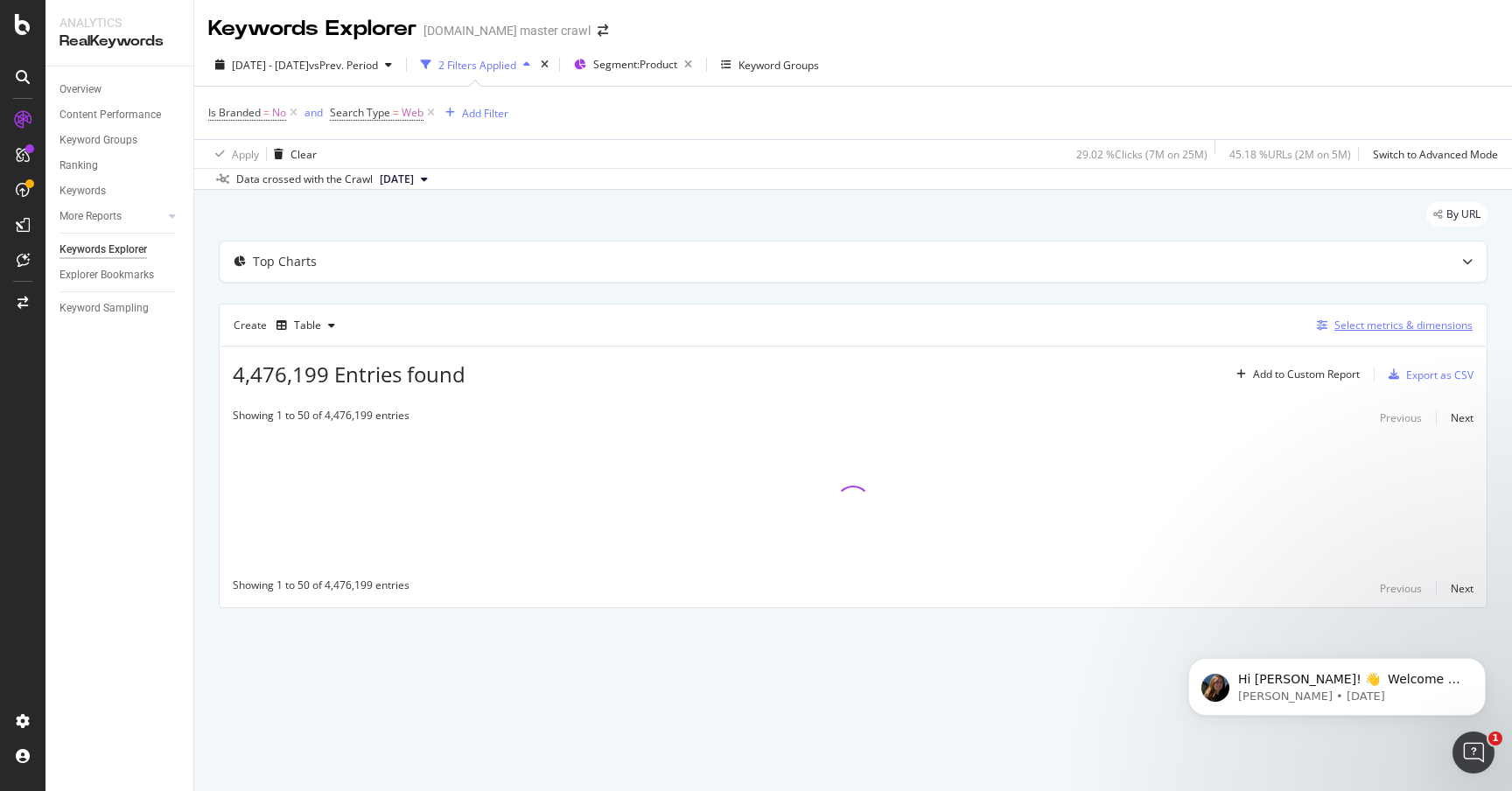
click at [1415, 327] on div "Select metrics & dimensions" at bounding box center [1403, 325] width 138 height 15
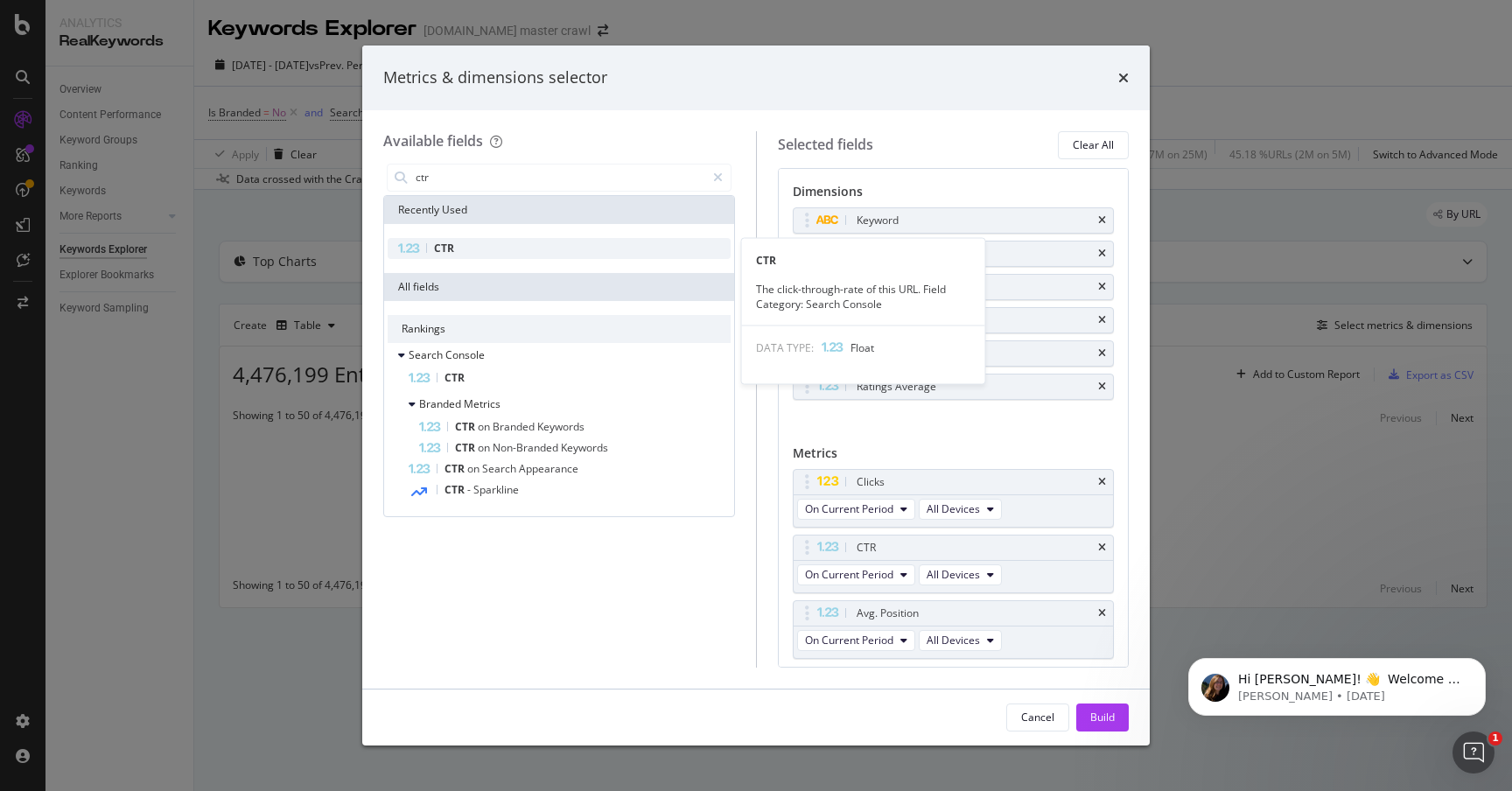
type input "ctr"
click at [493, 249] on div "CTR" at bounding box center [559, 248] width 343 height 21
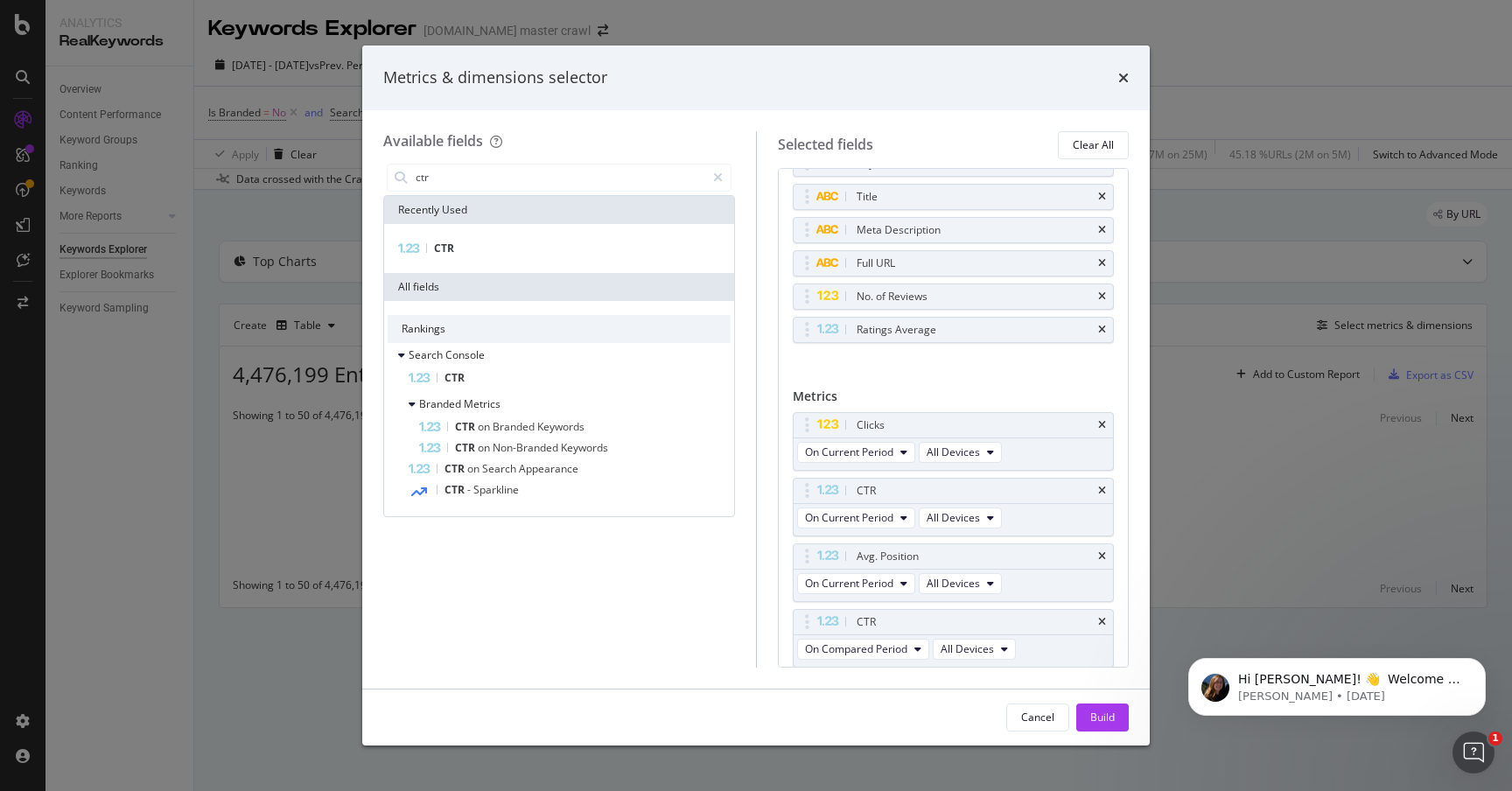
scroll to position [58, 0]
click at [1116, 720] on button "Build" at bounding box center [1103, 717] width 53 height 28
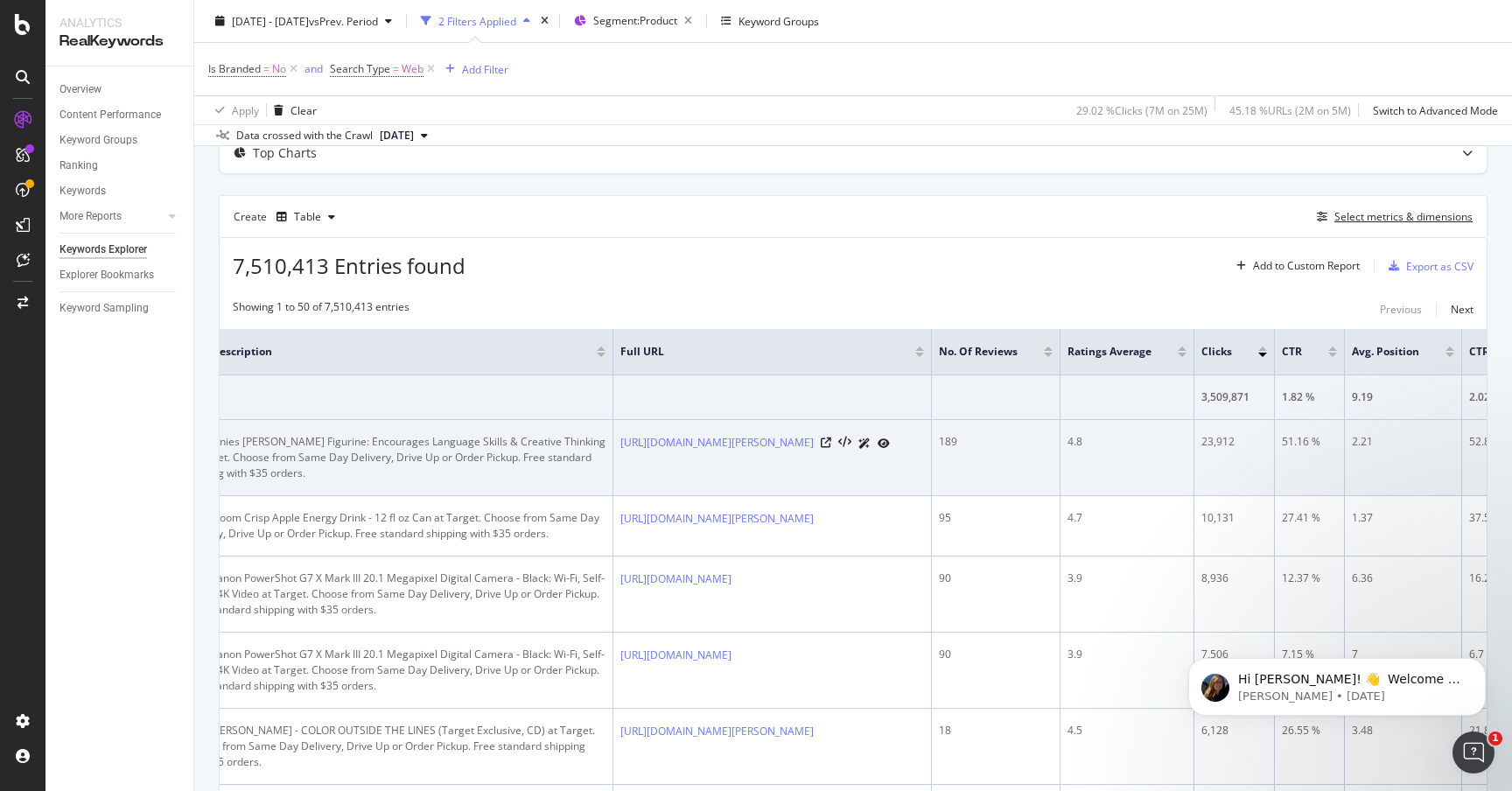
scroll to position [0, 935]
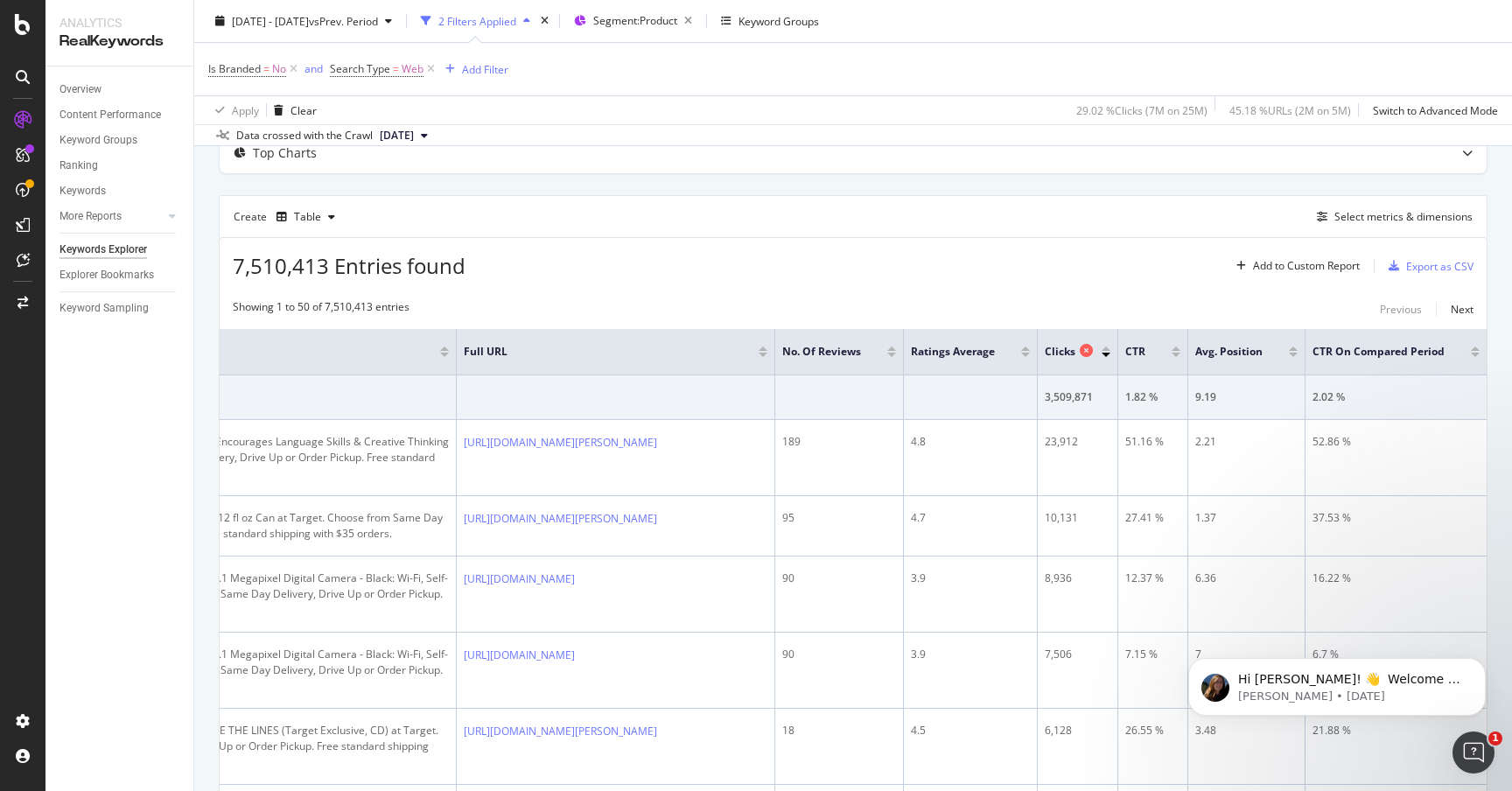
click at [1087, 350] on icon at bounding box center [1086, 350] width 13 height 13
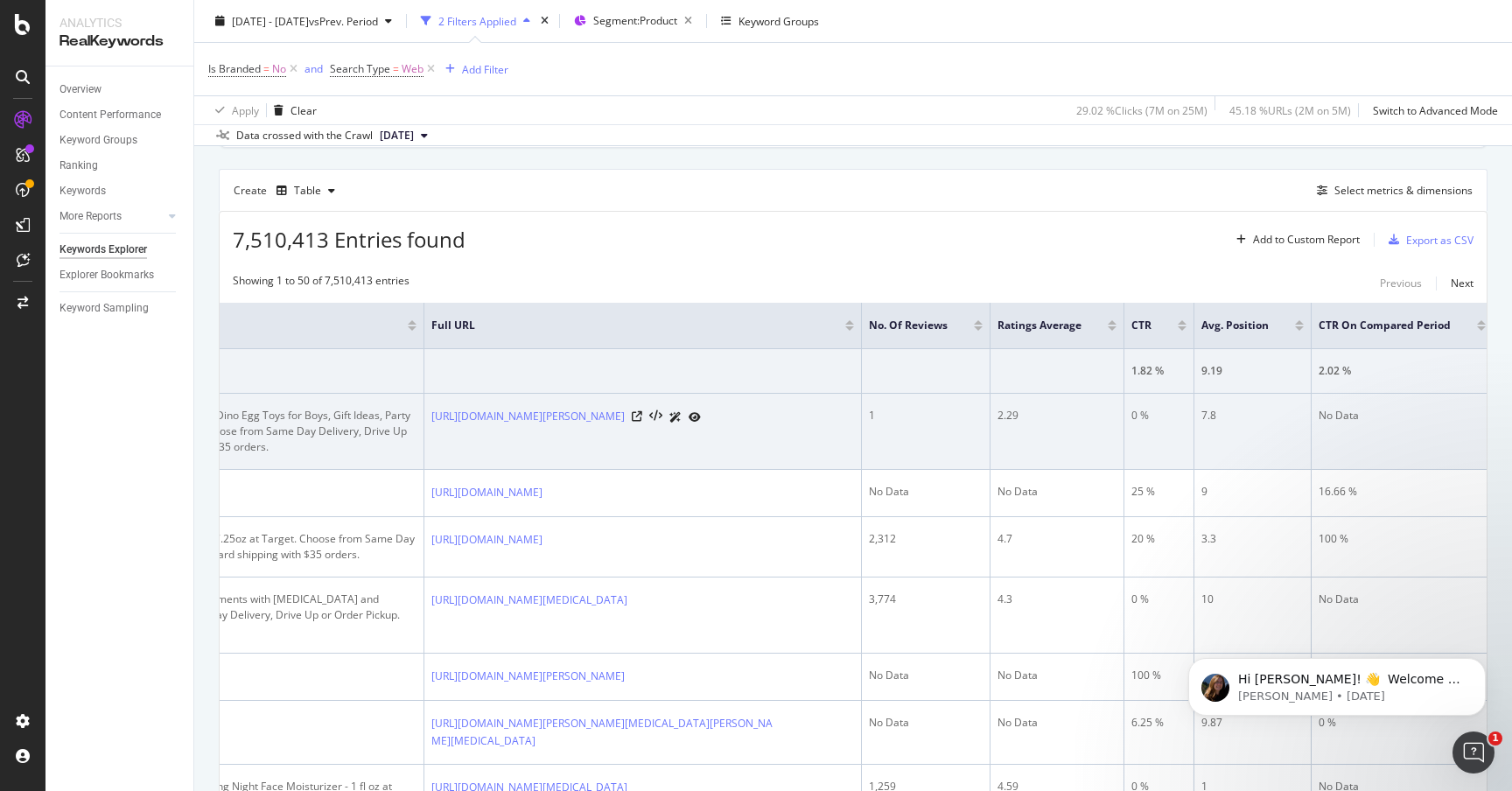
scroll to position [0, 1091]
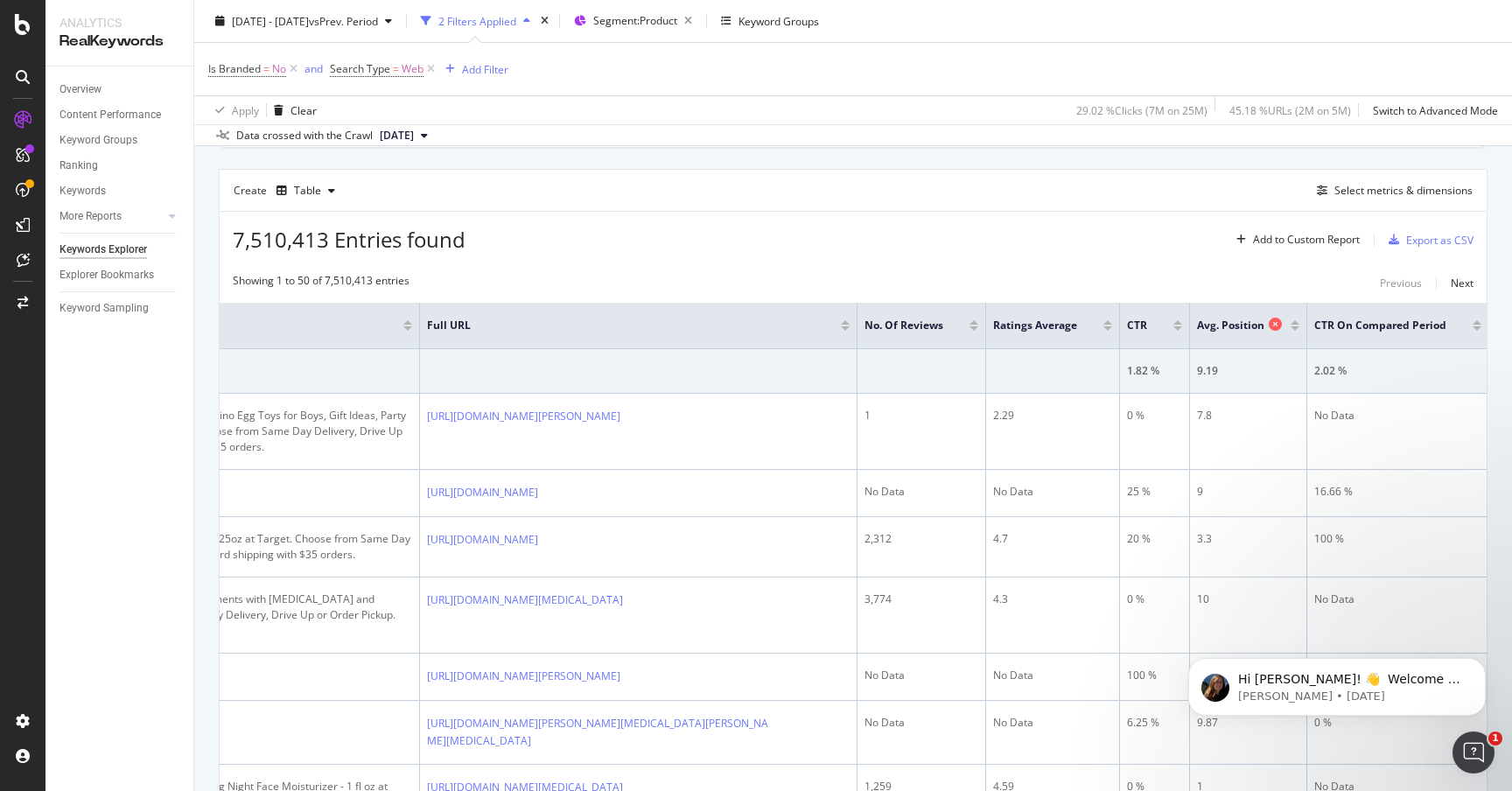
click at [1278, 323] on icon at bounding box center [1275, 324] width 13 height 13
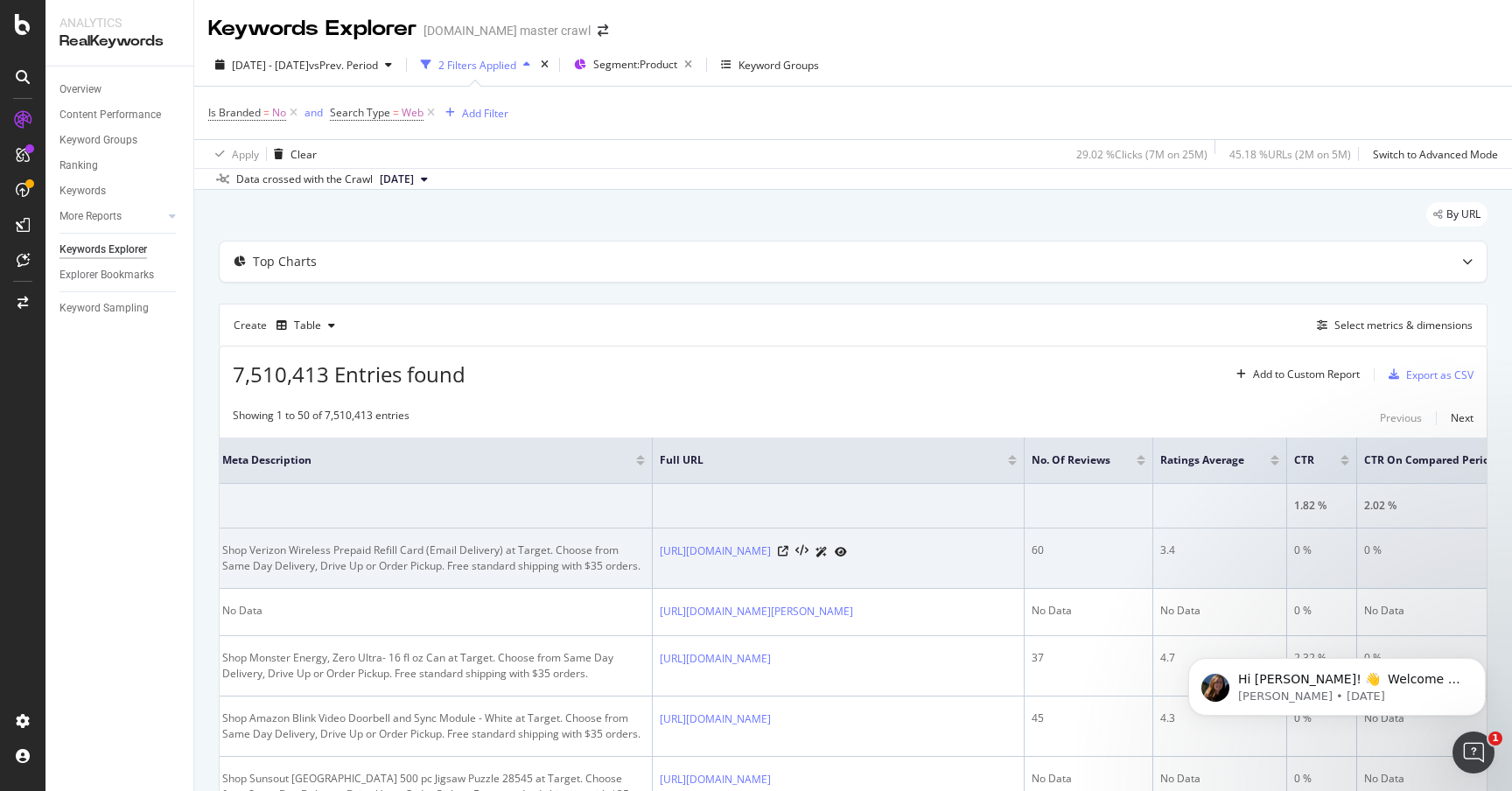
scroll to position [0, 996]
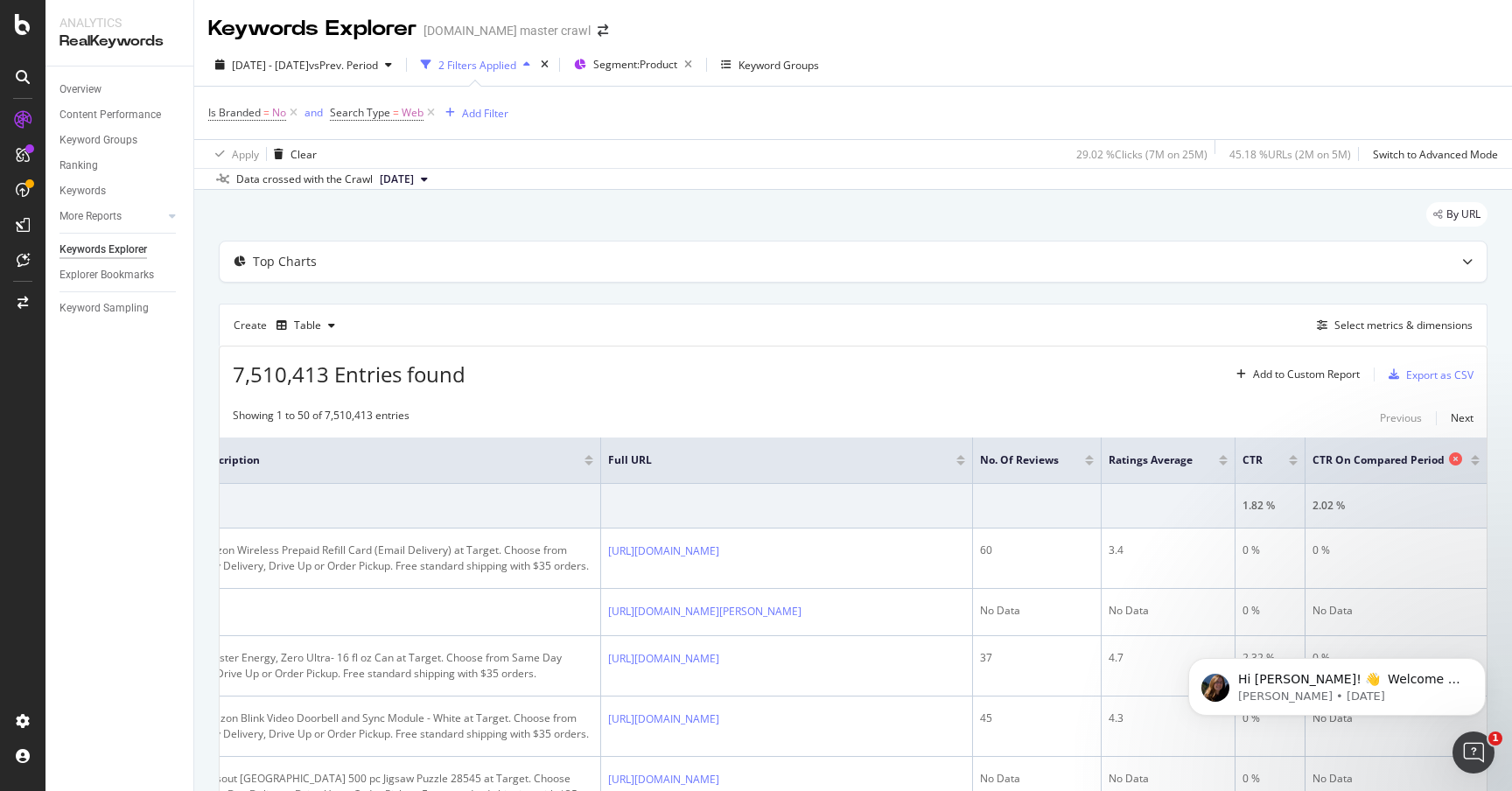
click at [1458, 455] on icon at bounding box center [1456, 458] width 13 height 13
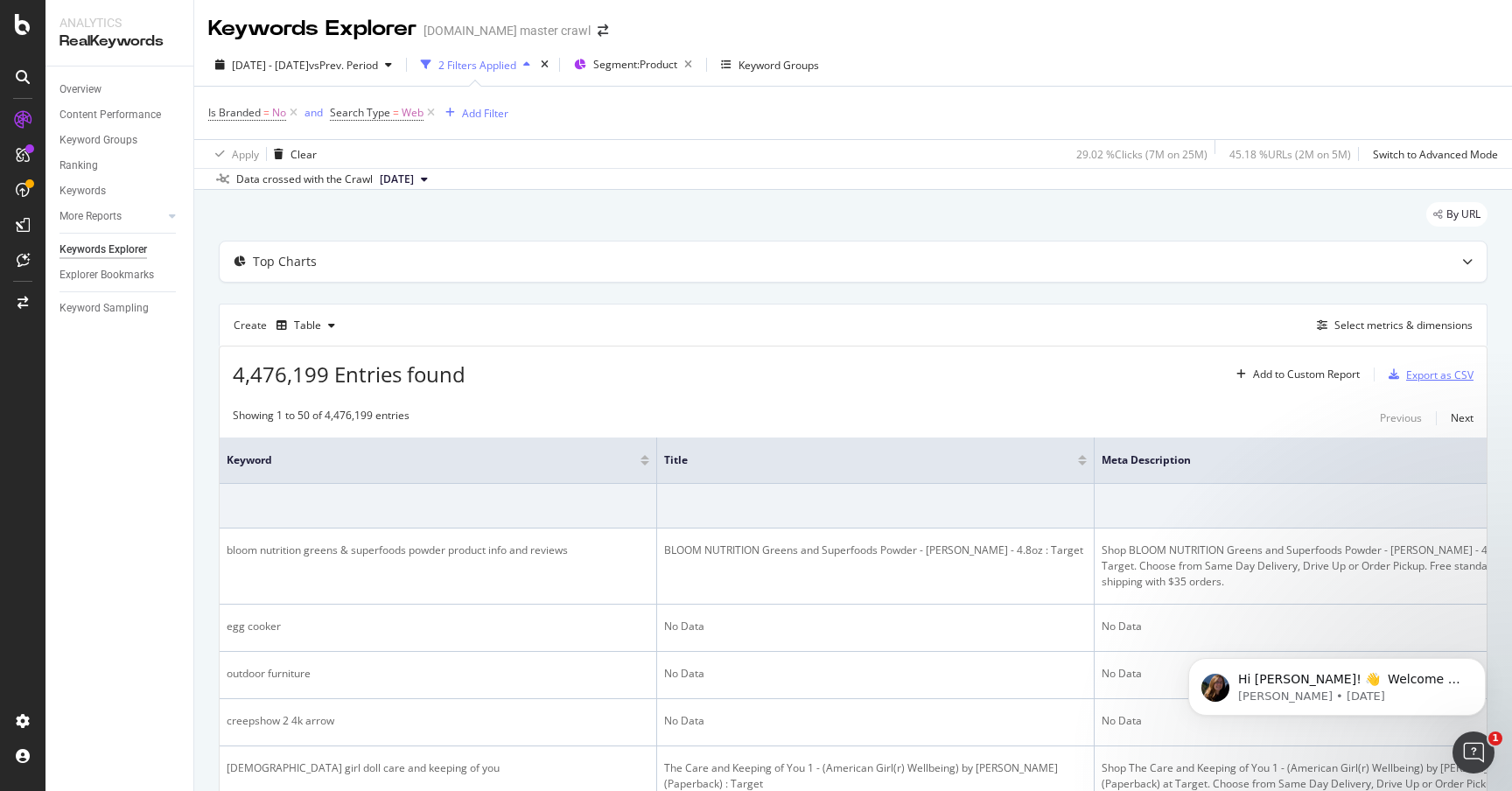
click at [1418, 377] on div "Export as CSV" at bounding box center [1440, 375] width 68 height 15
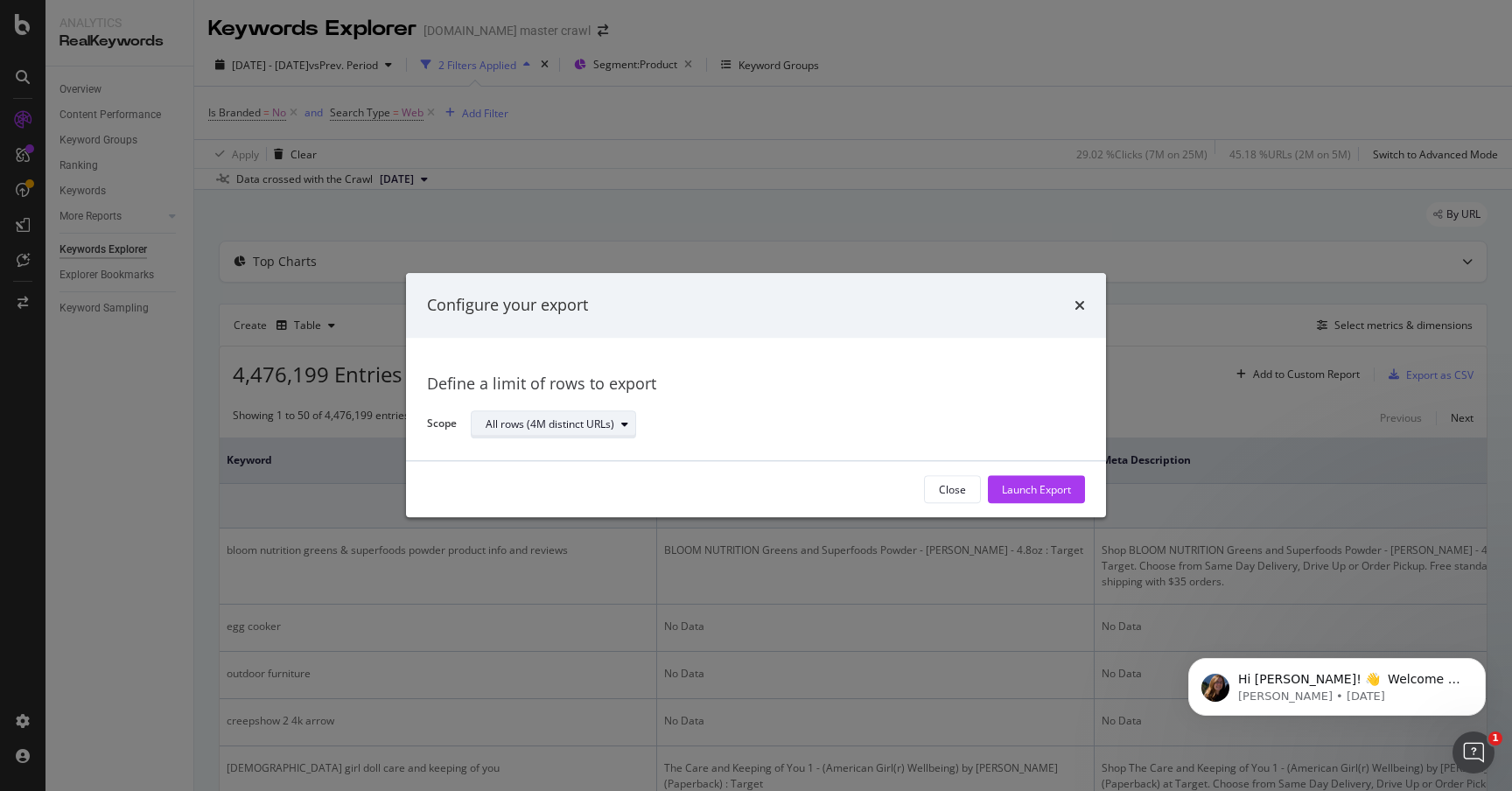
click at [574, 421] on div "All rows (4M distinct URLs)" at bounding box center [550, 424] width 129 height 11
click at [546, 479] on div "Define a limit" at bounding box center [526, 482] width 65 height 15
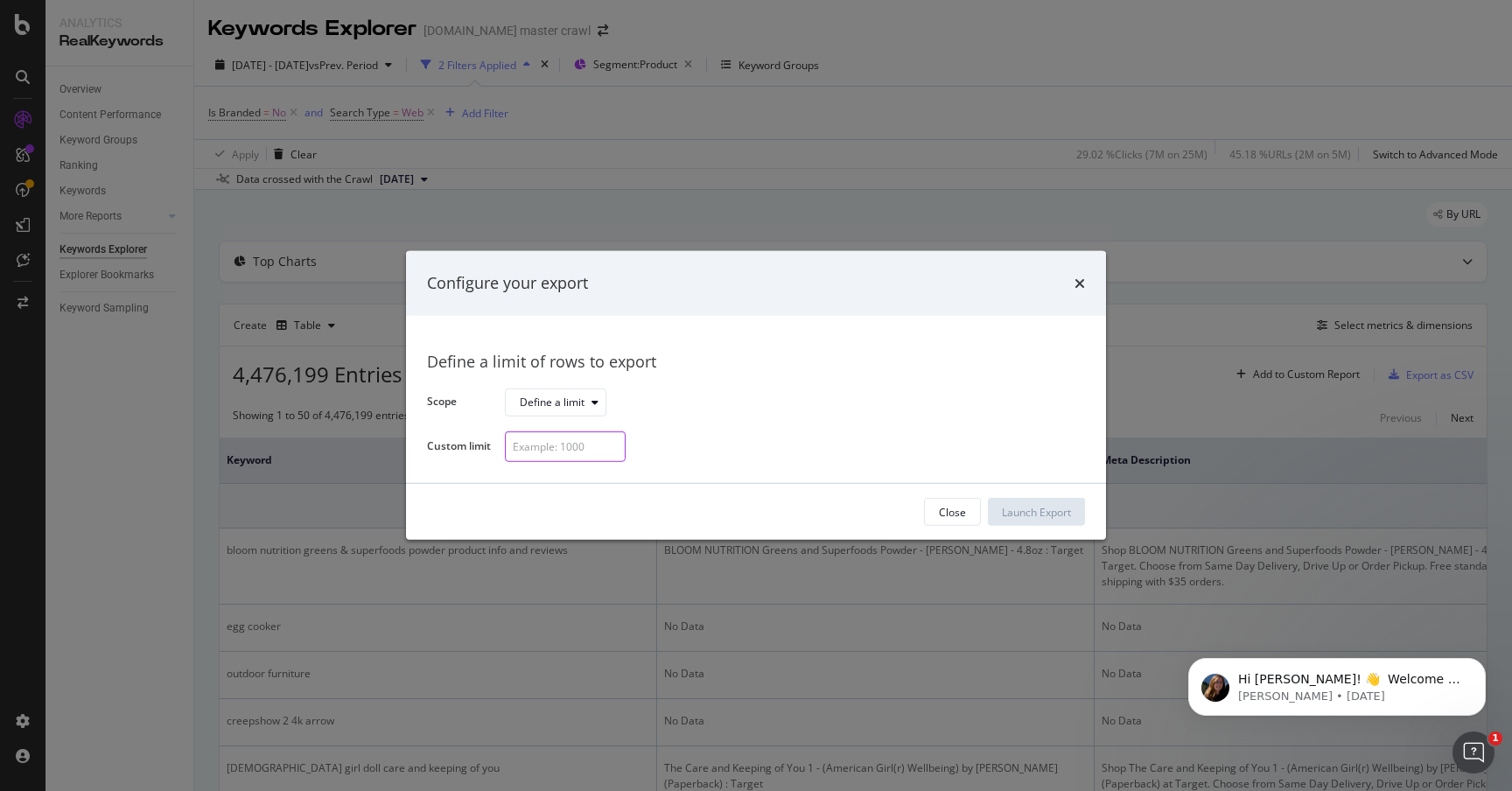
click at [576, 456] on input "modal" at bounding box center [565, 446] width 121 height 31
type input "50000"
click at [1041, 512] on div "Launch Export" at bounding box center [1036, 512] width 69 height 15
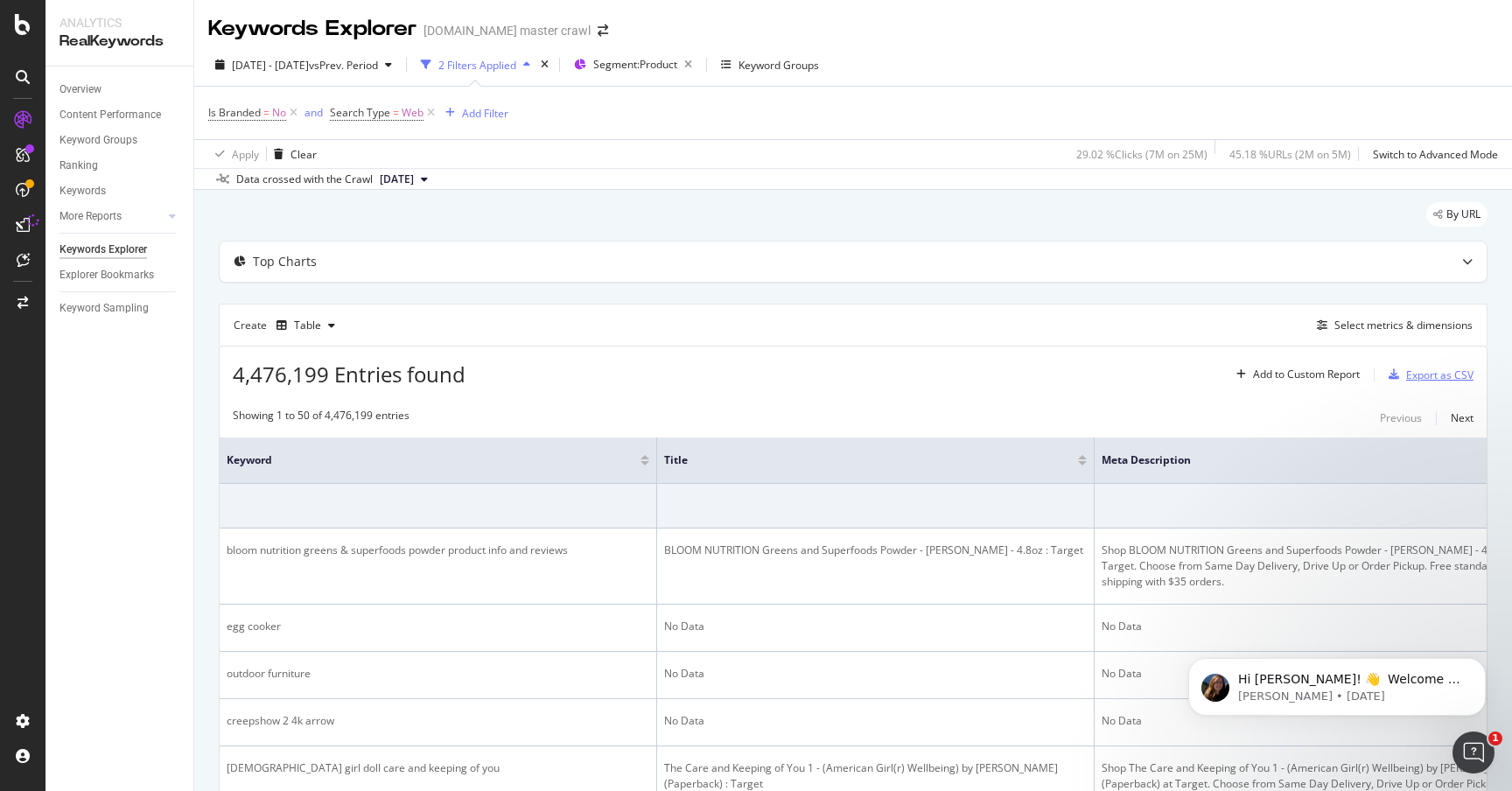
click at [1451, 370] on div "Export as CSV" at bounding box center [1440, 375] width 68 height 15
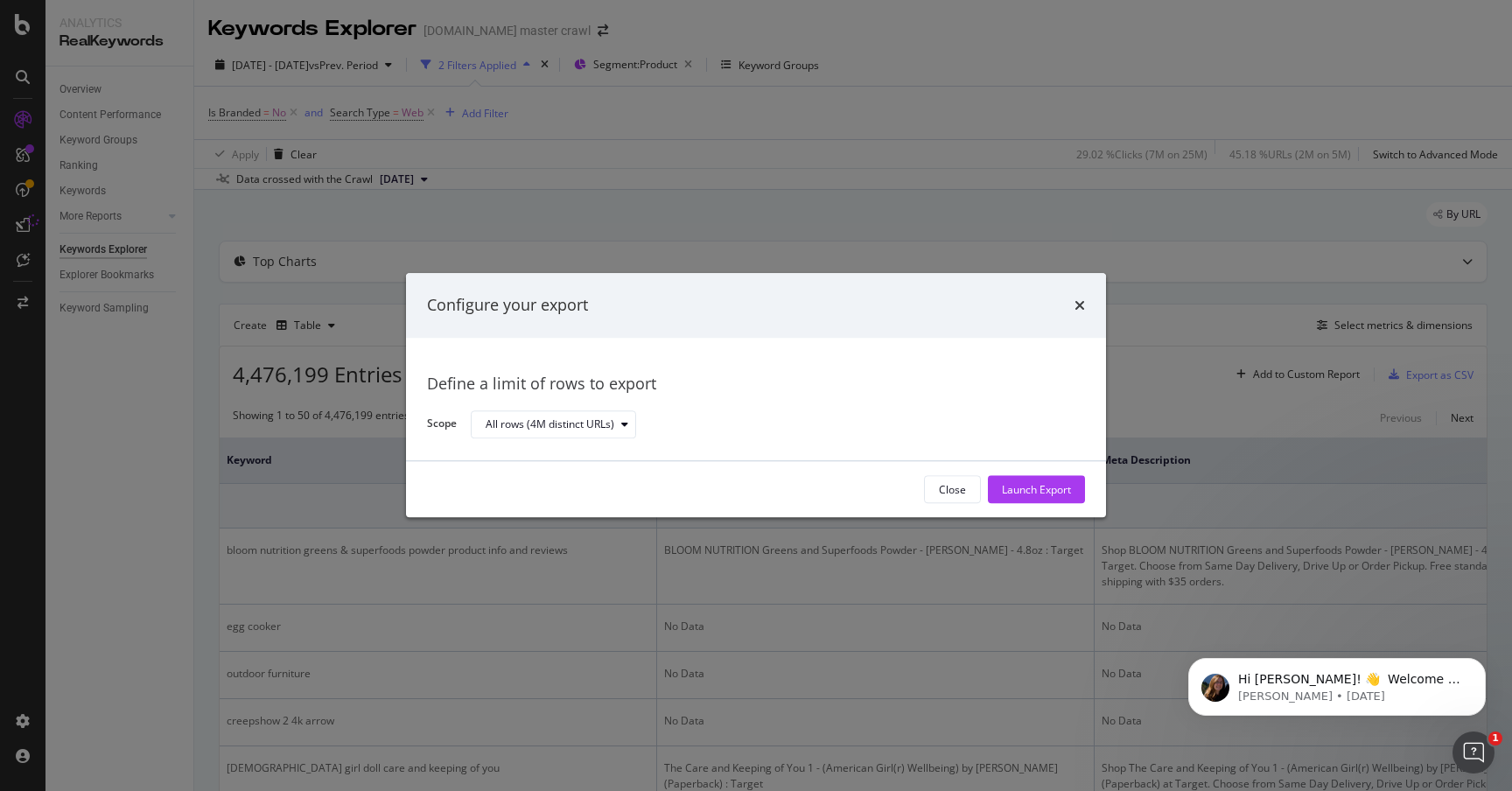
click at [1089, 308] on div "Configure your export" at bounding box center [755, 306] width 700 height 65
click at [562, 419] on div "All rows (4M distinct URLs)" at bounding box center [550, 424] width 129 height 11
click at [544, 482] on div "Define a limit" at bounding box center [526, 482] width 65 height 15
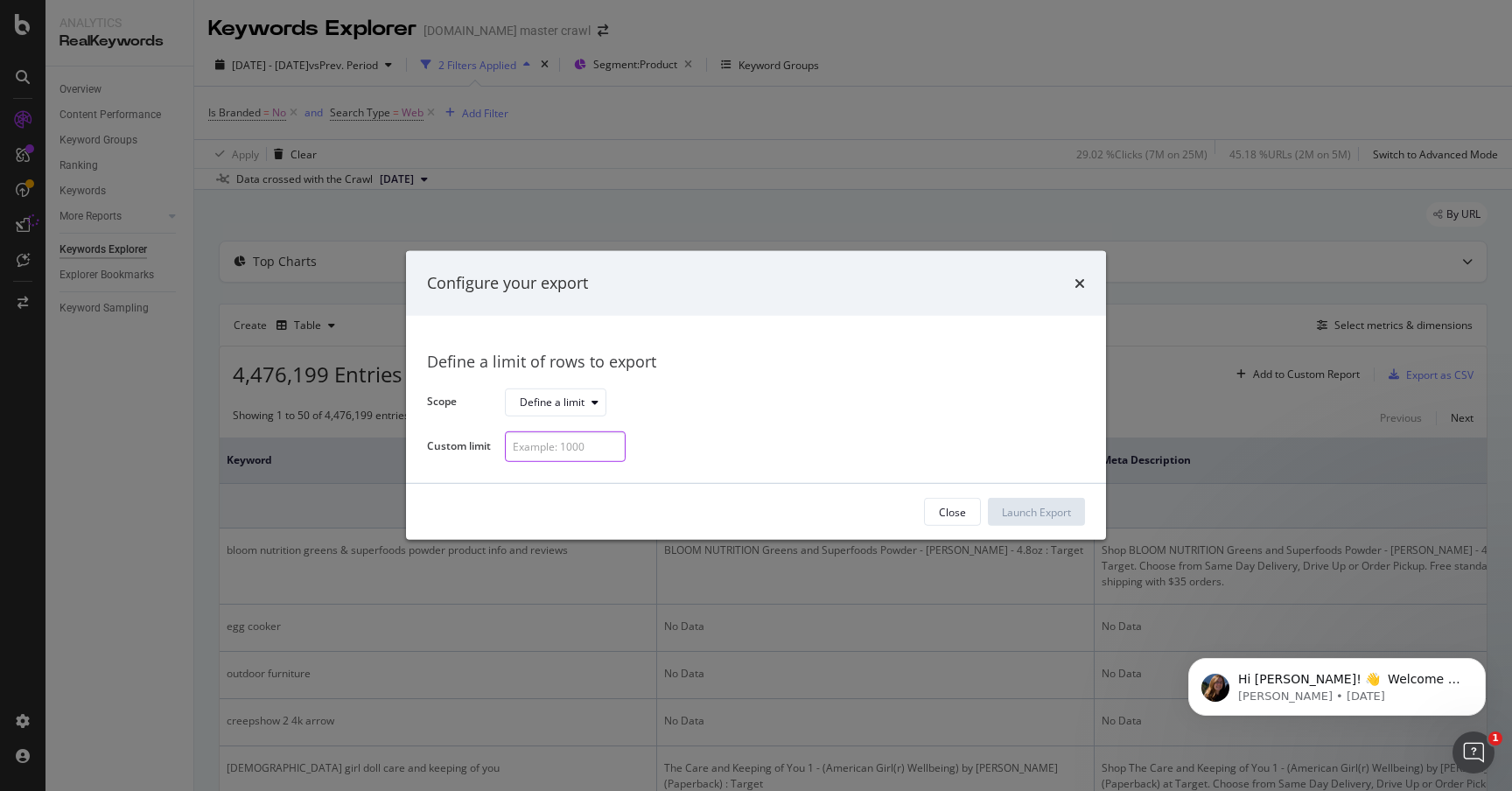
click at [558, 453] on input "modal" at bounding box center [565, 446] width 121 height 31
type input "10"
click at [1032, 509] on div "Launch Export" at bounding box center [1036, 512] width 69 height 15
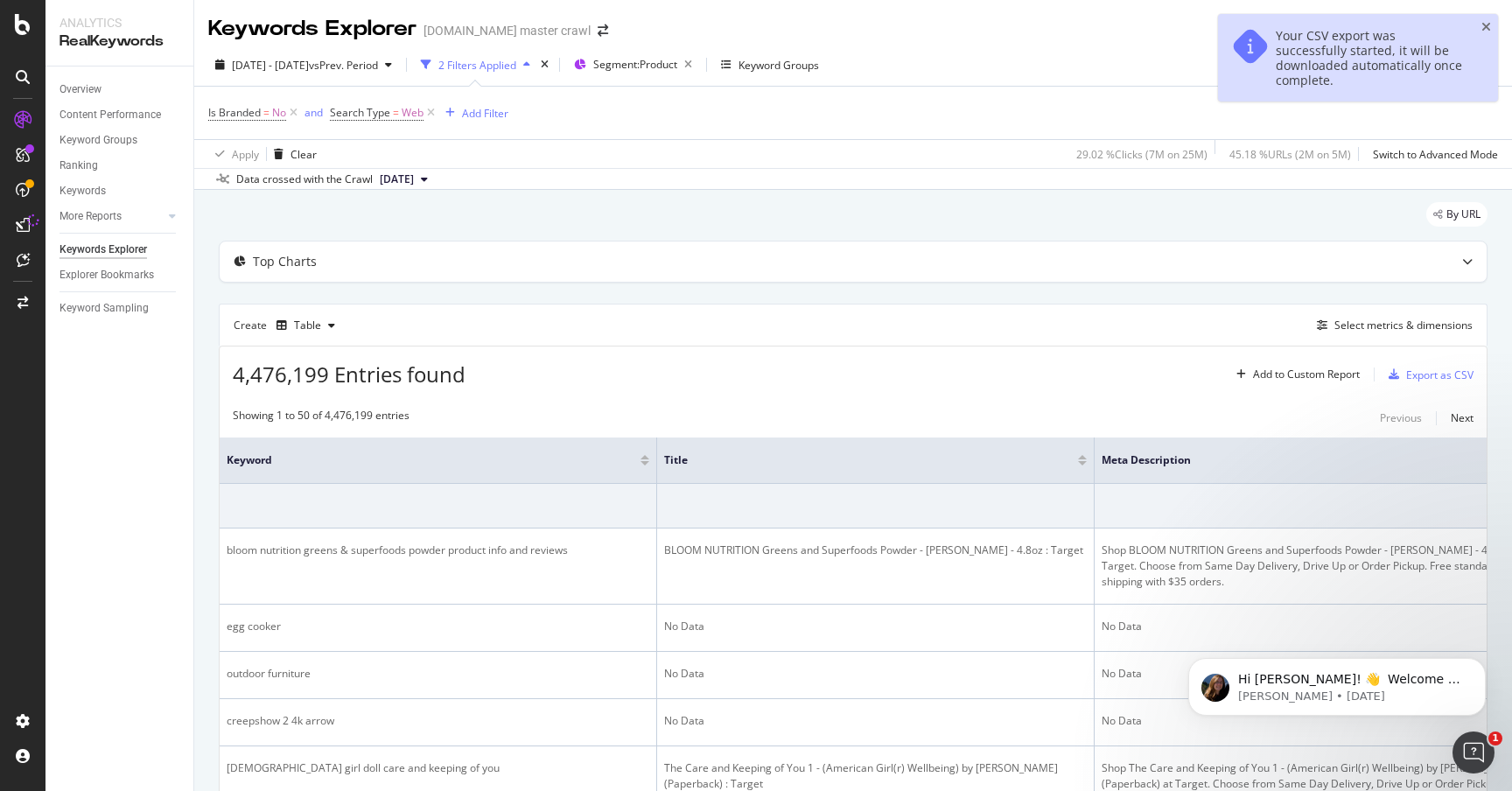
click at [1391, 46] on div "Your CSV export was successfully started, it will be downloaded automatically o…" at bounding box center [1371, 58] width 191 height 60
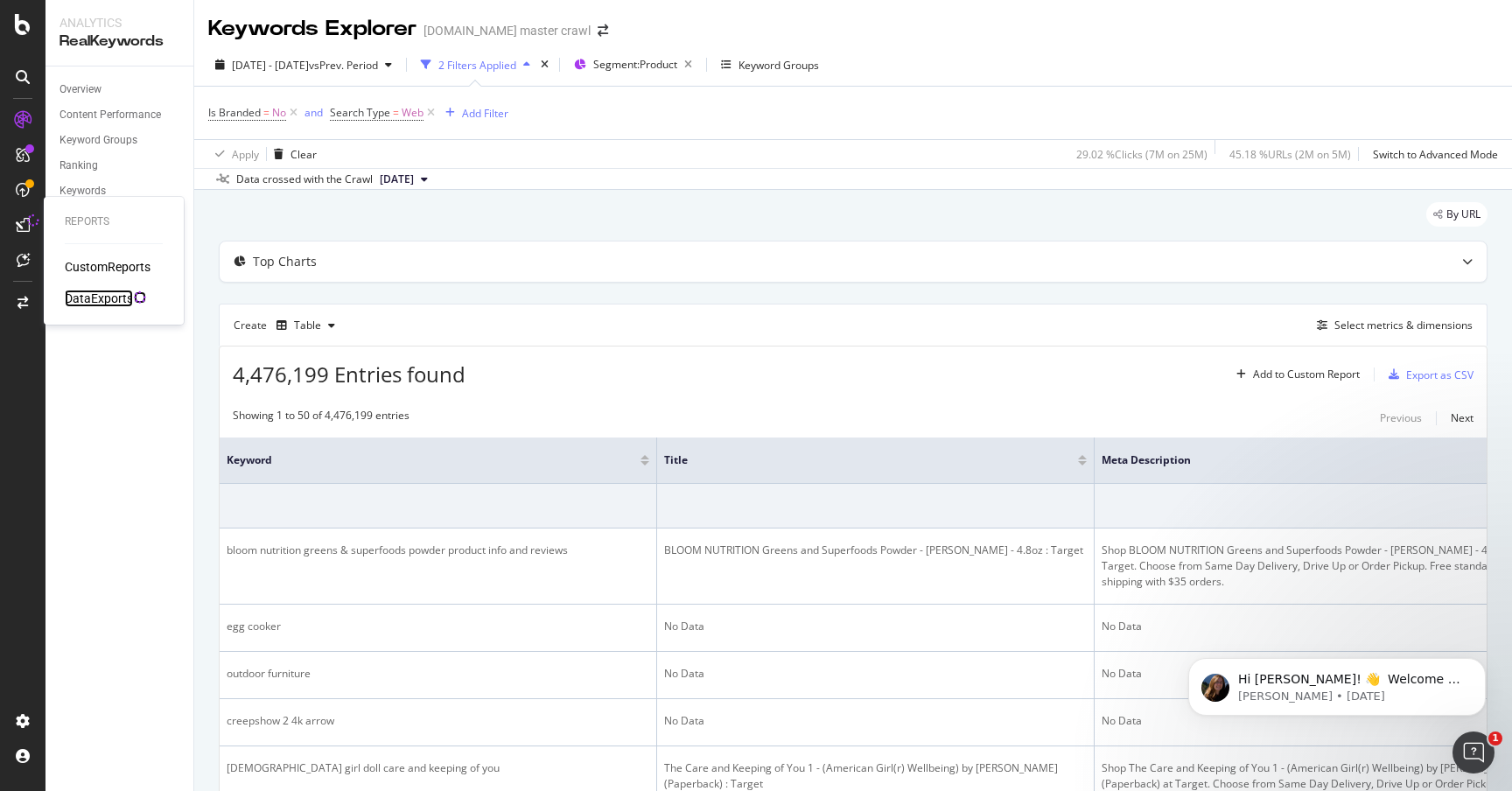
click at [126, 302] on div "DataExports" at bounding box center [99, 298] width 68 height 18
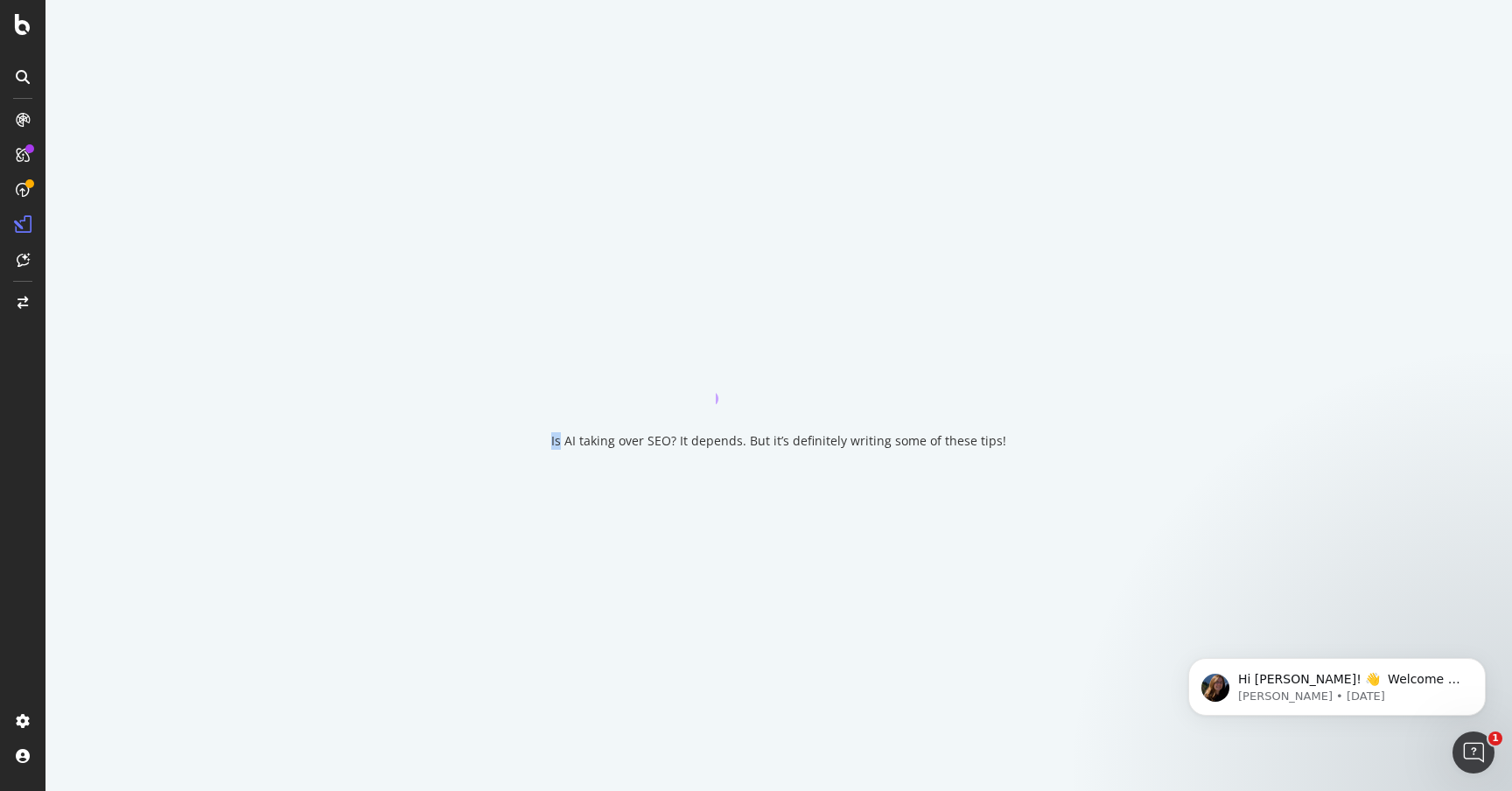
click at [126, 302] on div "Is AI taking over SEO? It depends. But it’s definitely writing some of these ti…" at bounding box center [779, 395] width 1467 height 791
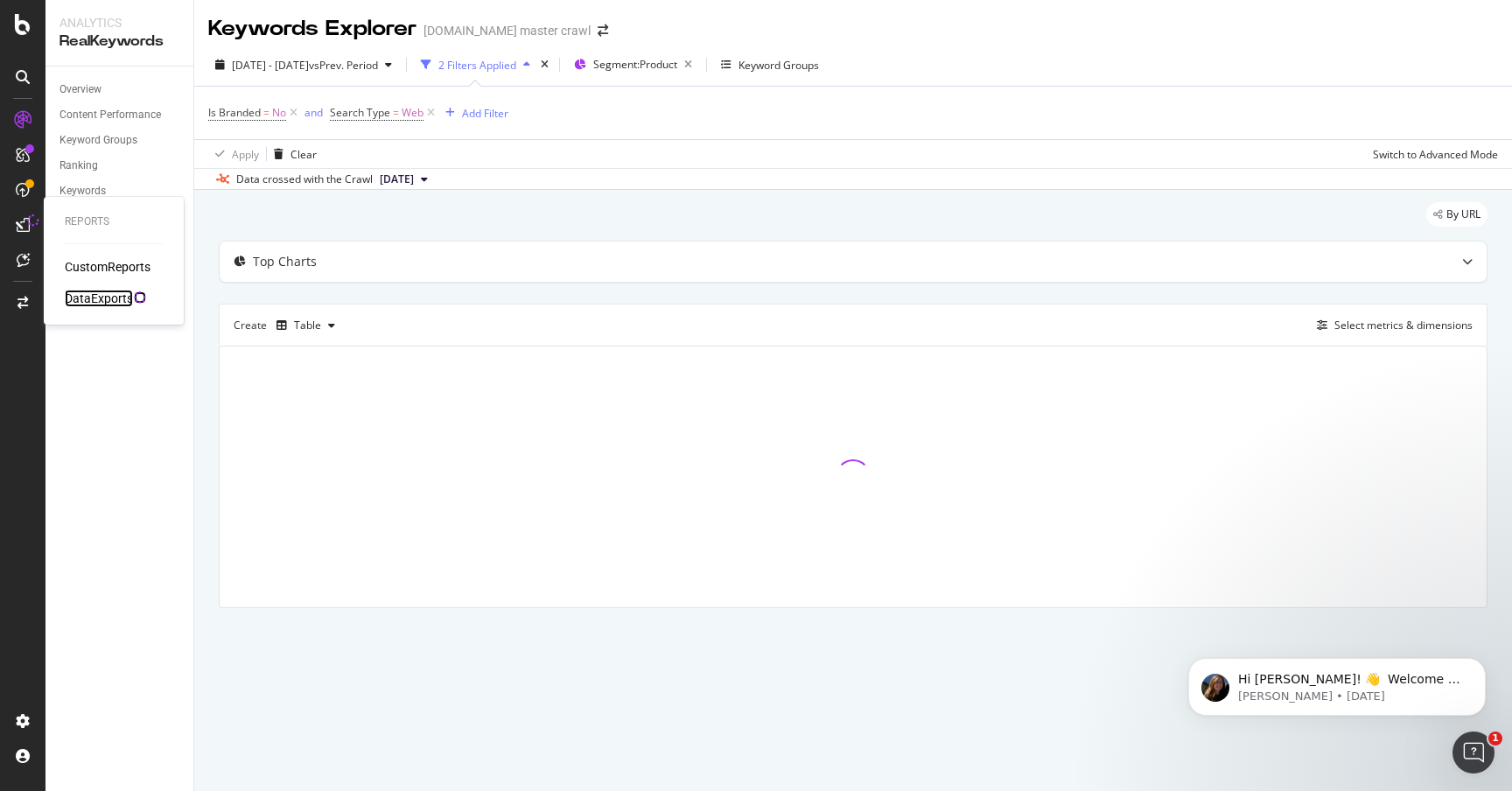
click at [108, 290] on div "DataExports" at bounding box center [99, 298] width 68 height 18
